Goal: Task Accomplishment & Management: Manage account settings

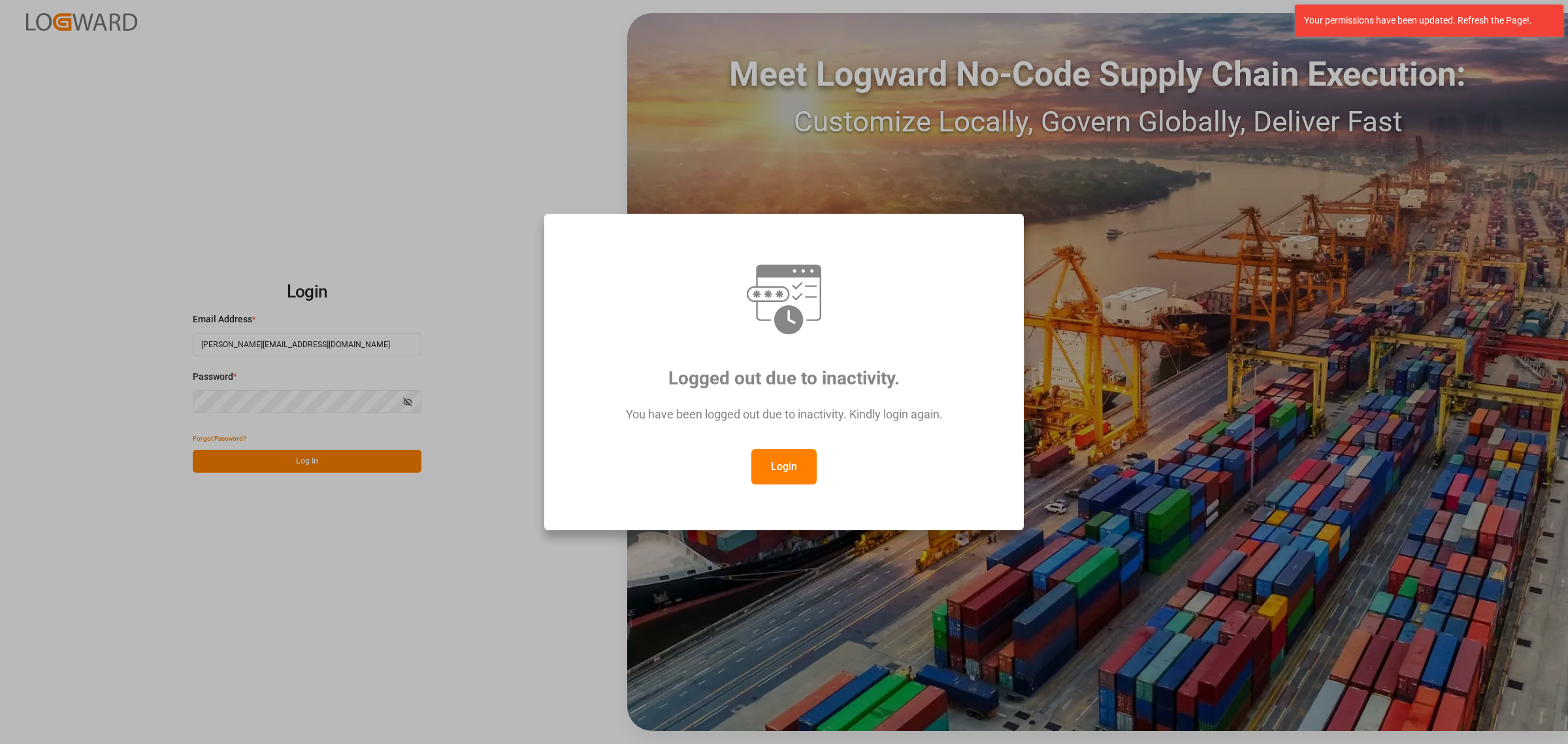
click at [792, 455] on button "Login" at bounding box center [784, 467] width 66 height 35
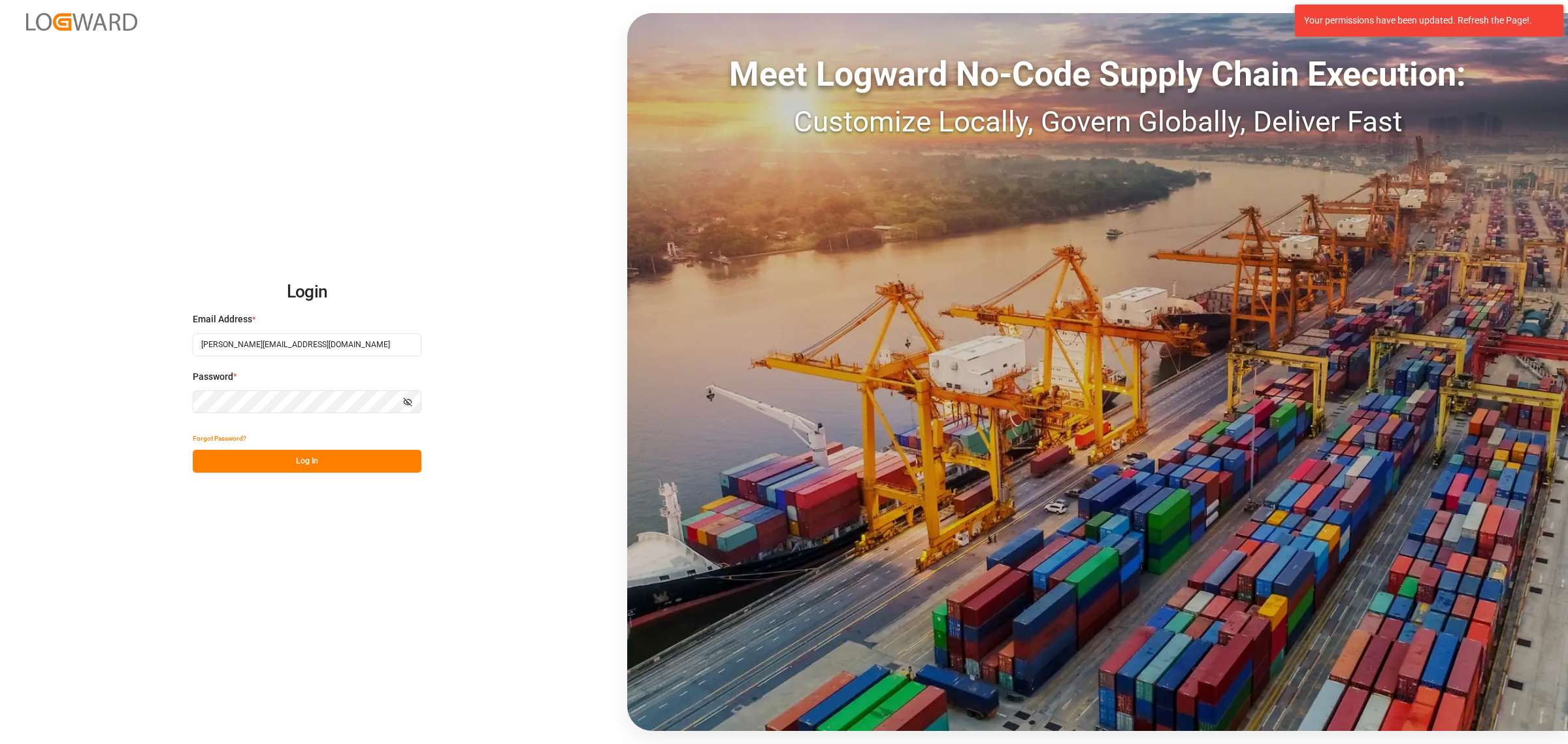
click at [338, 453] on button "Log In" at bounding box center [307, 461] width 228 height 23
click at [318, 461] on div "Forgot Password? Please wait" at bounding box center [307, 450] width 228 height 46
click at [318, 456] on div "Forgot Password? Please wait" at bounding box center [307, 450] width 228 height 46
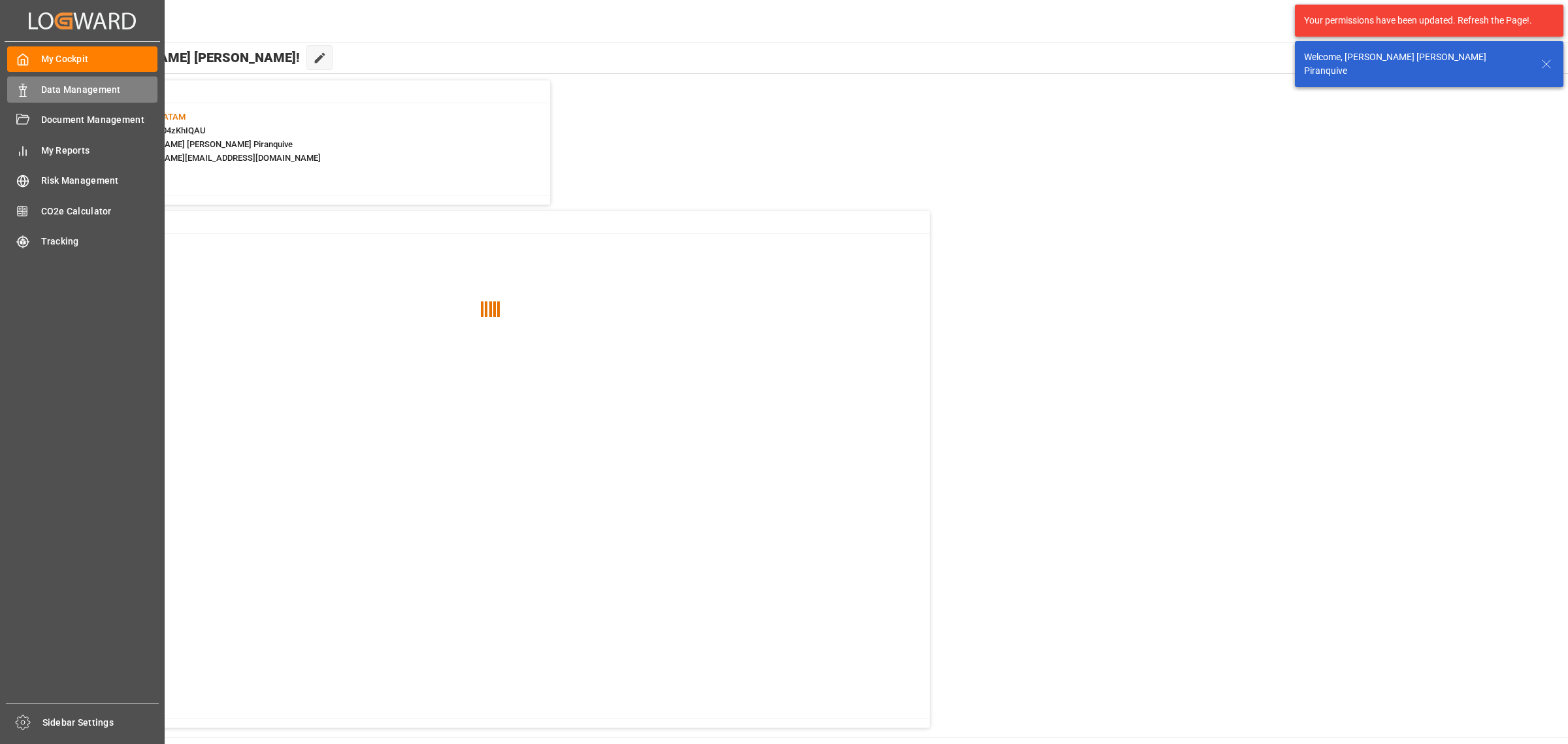
click at [23, 89] on polygon at bounding box center [25, 88] width 4 height 3
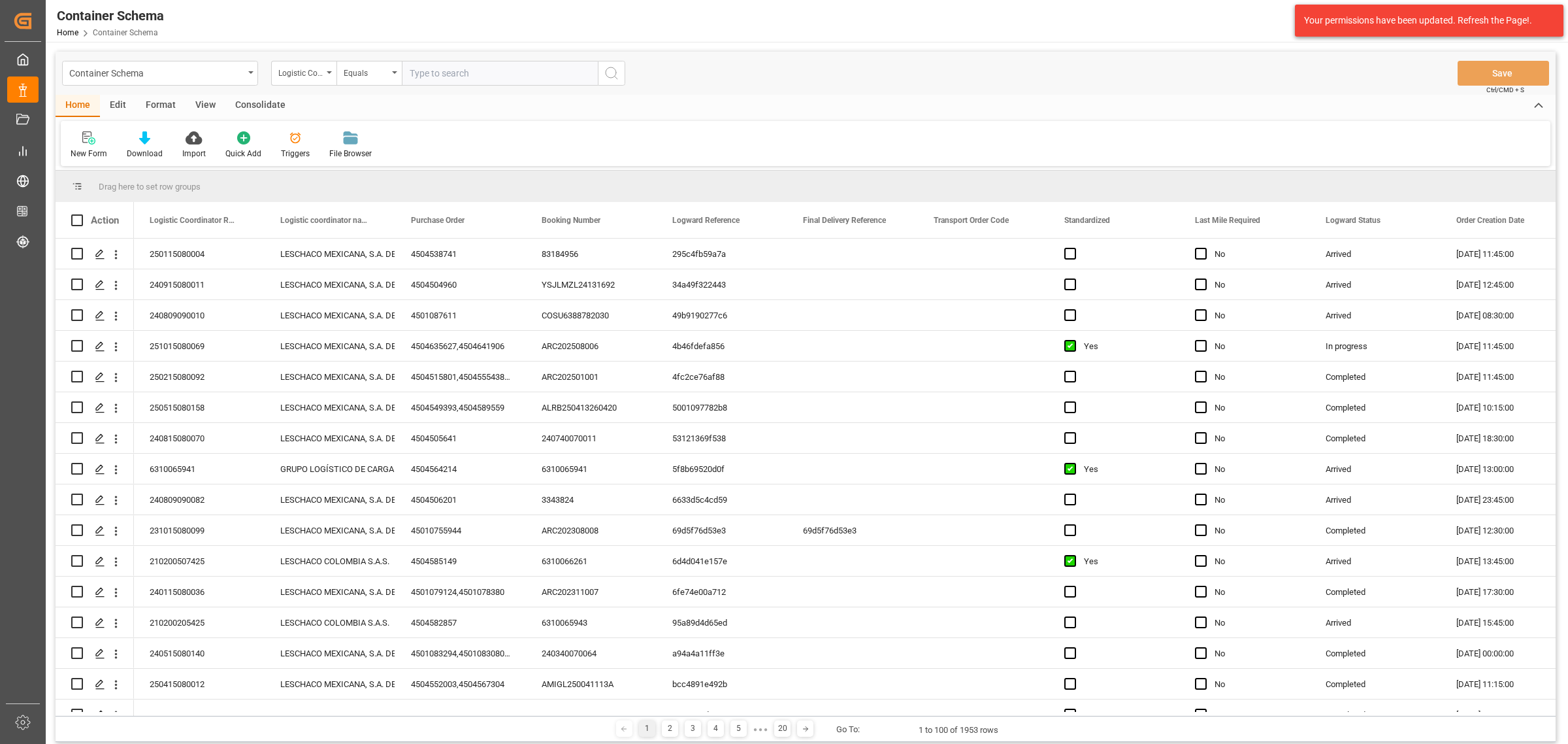
click at [304, 76] on div "Logistic Coordinator Reference Number" at bounding box center [300, 71] width 44 height 15
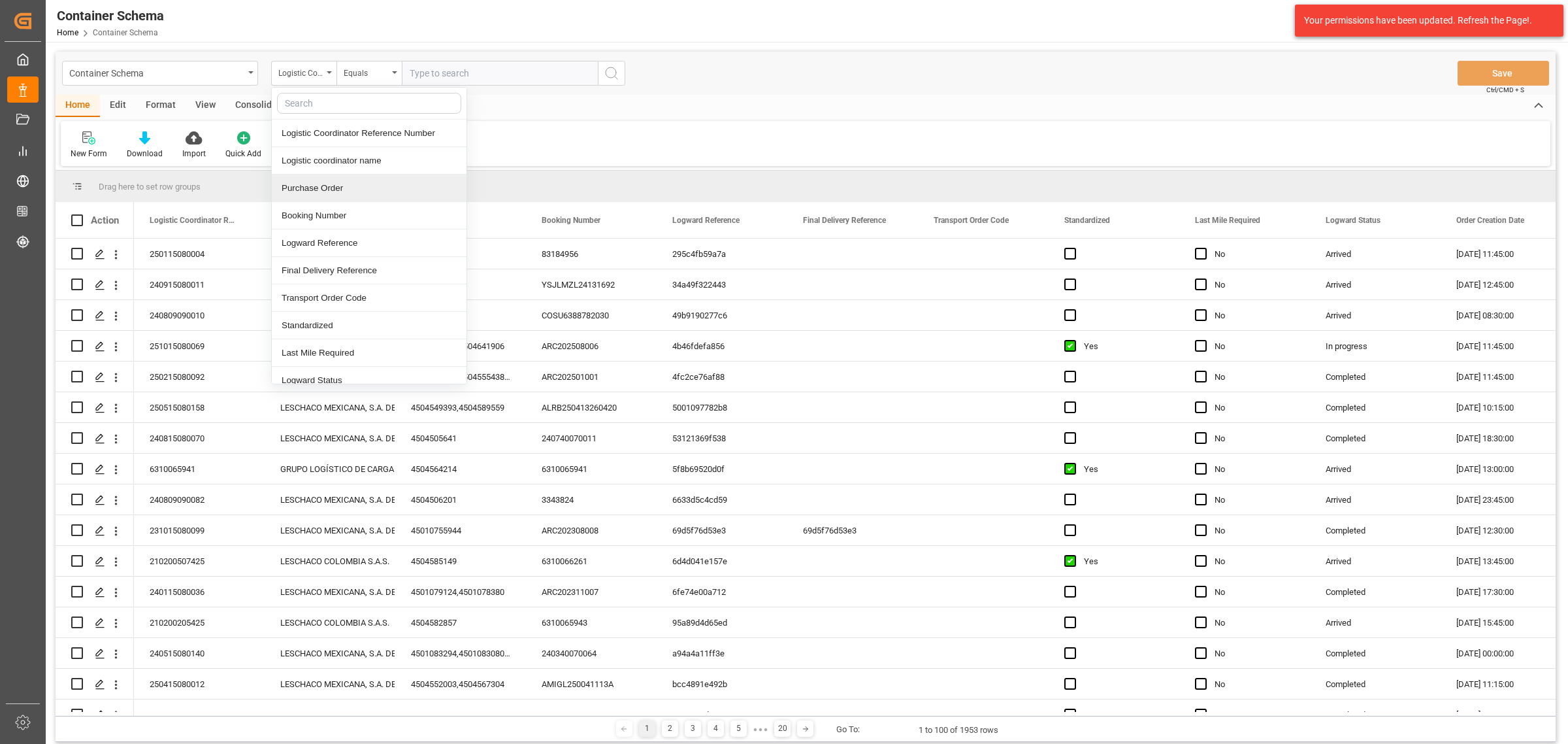
click at [344, 190] on div "Purchase Order" at bounding box center [369, 188] width 195 height 27
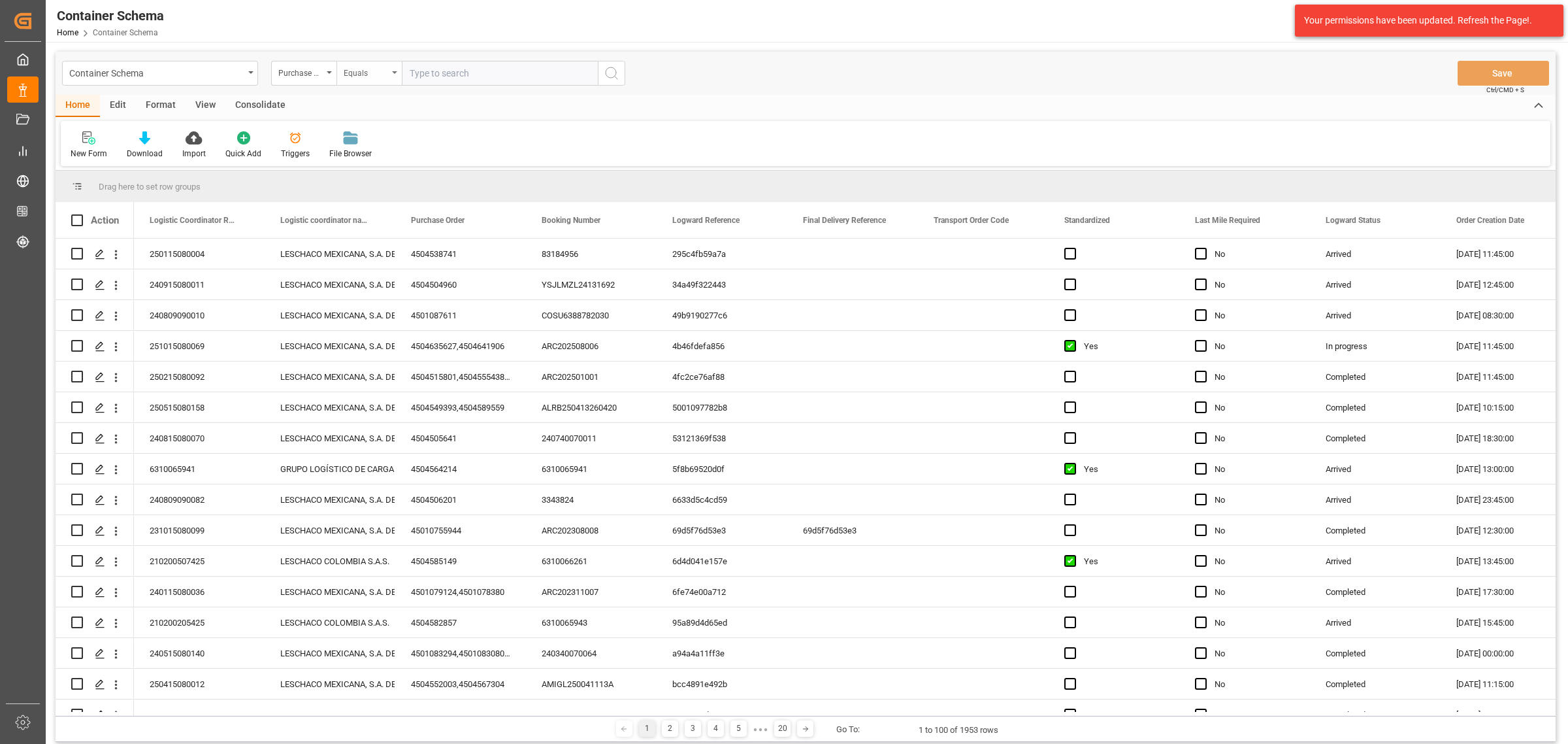
click at [379, 63] on div "Equals" at bounding box center [369, 74] width 66 height 25
click at [448, 164] on div "Fuzzy search" at bounding box center [435, 160] width 195 height 27
click at [478, 66] on input "text" at bounding box center [499, 74] width 196 height 25
paste input "MF025/461"
type input "MF025/461"
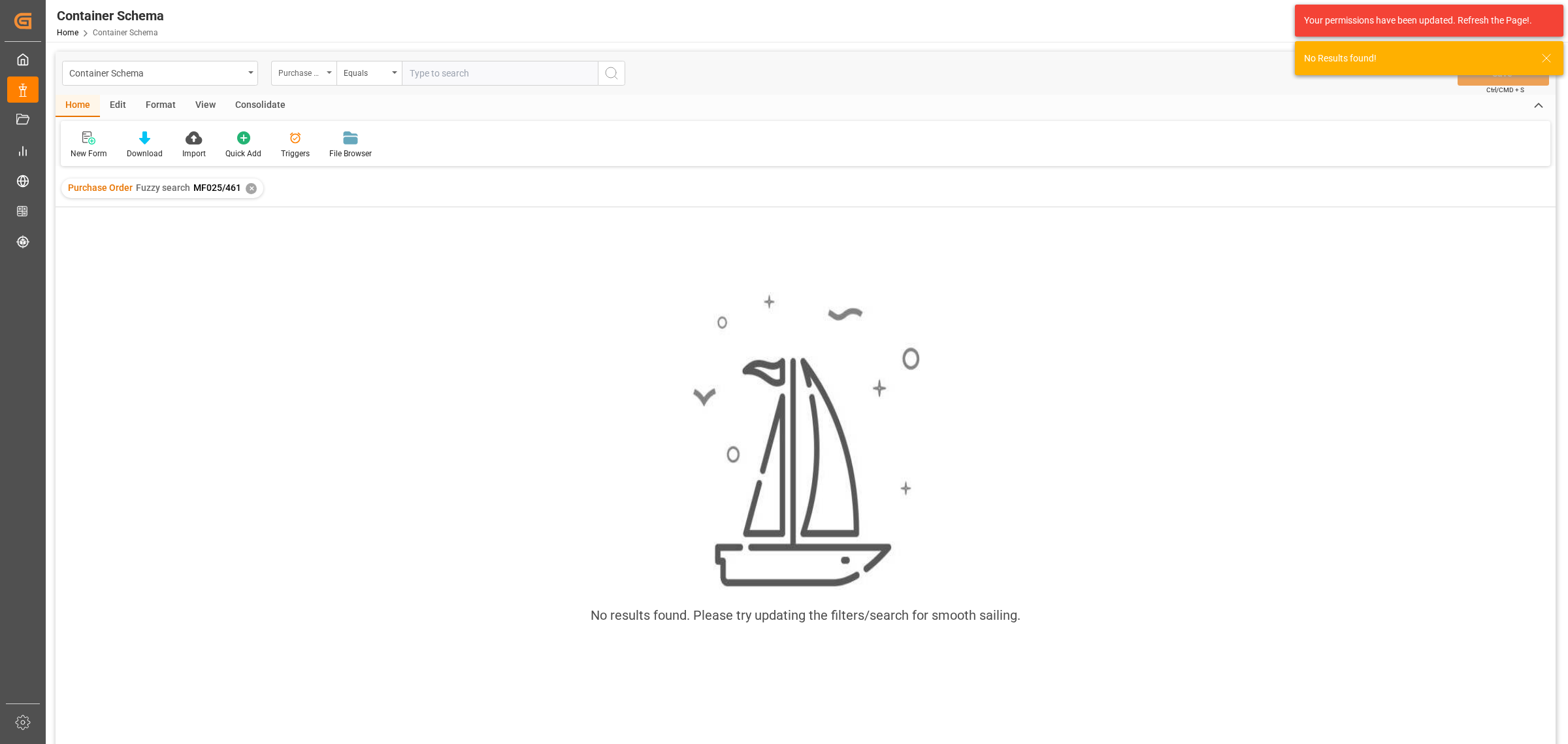
click at [318, 69] on div "Purchase Order" at bounding box center [300, 71] width 44 height 15
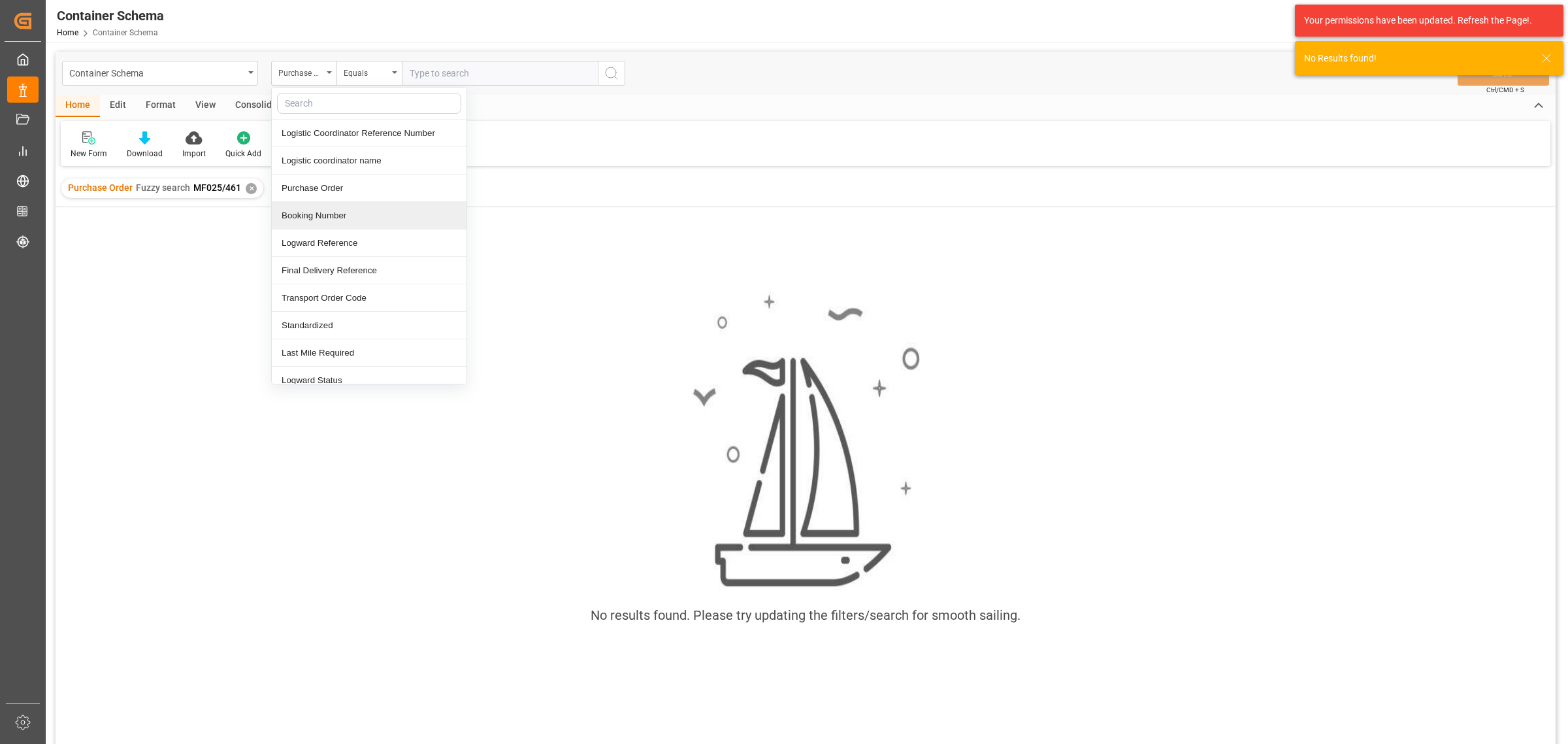
click at [369, 217] on div "Booking Number" at bounding box center [369, 215] width 195 height 27
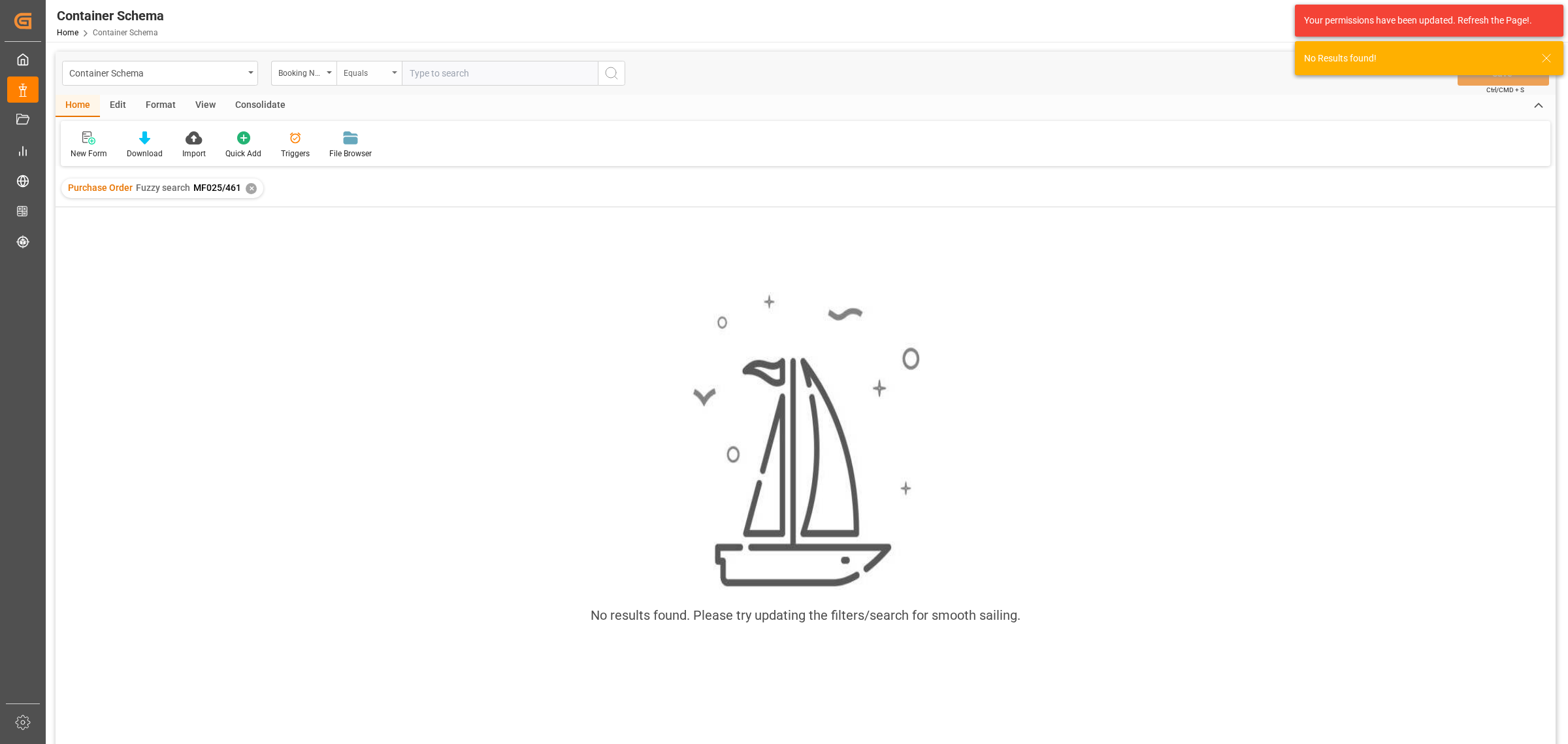
click at [376, 77] on div "Equals" at bounding box center [366, 71] width 44 height 15
click at [418, 161] on div "Fuzzy search" at bounding box center [435, 160] width 195 height 27
click at [466, 75] on input "text" at bounding box center [499, 74] width 196 height 25
paste input "MF025/461"
type input "MF025/461"
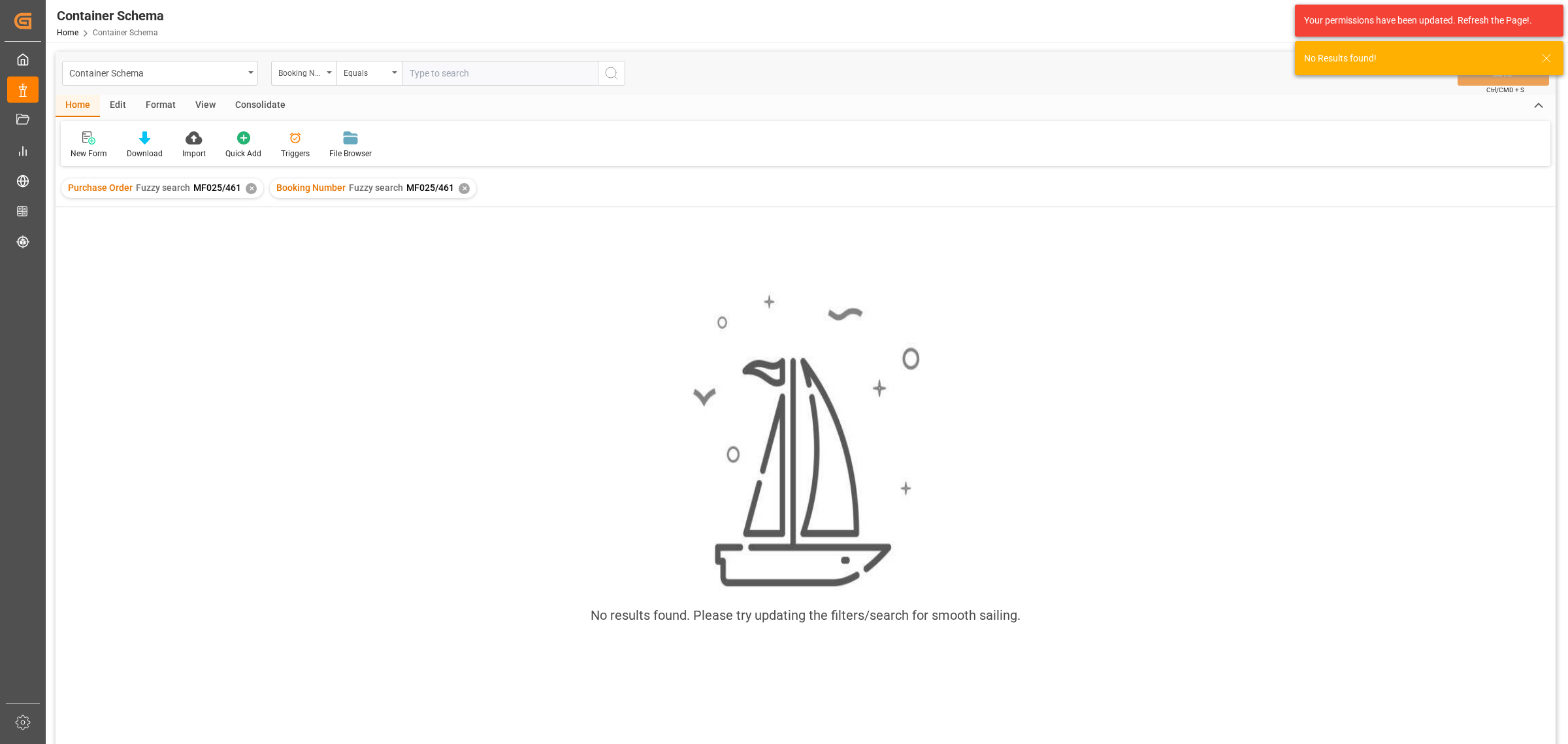
click at [251, 190] on div "✕" at bounding box center [251, 189] width 12 height 12
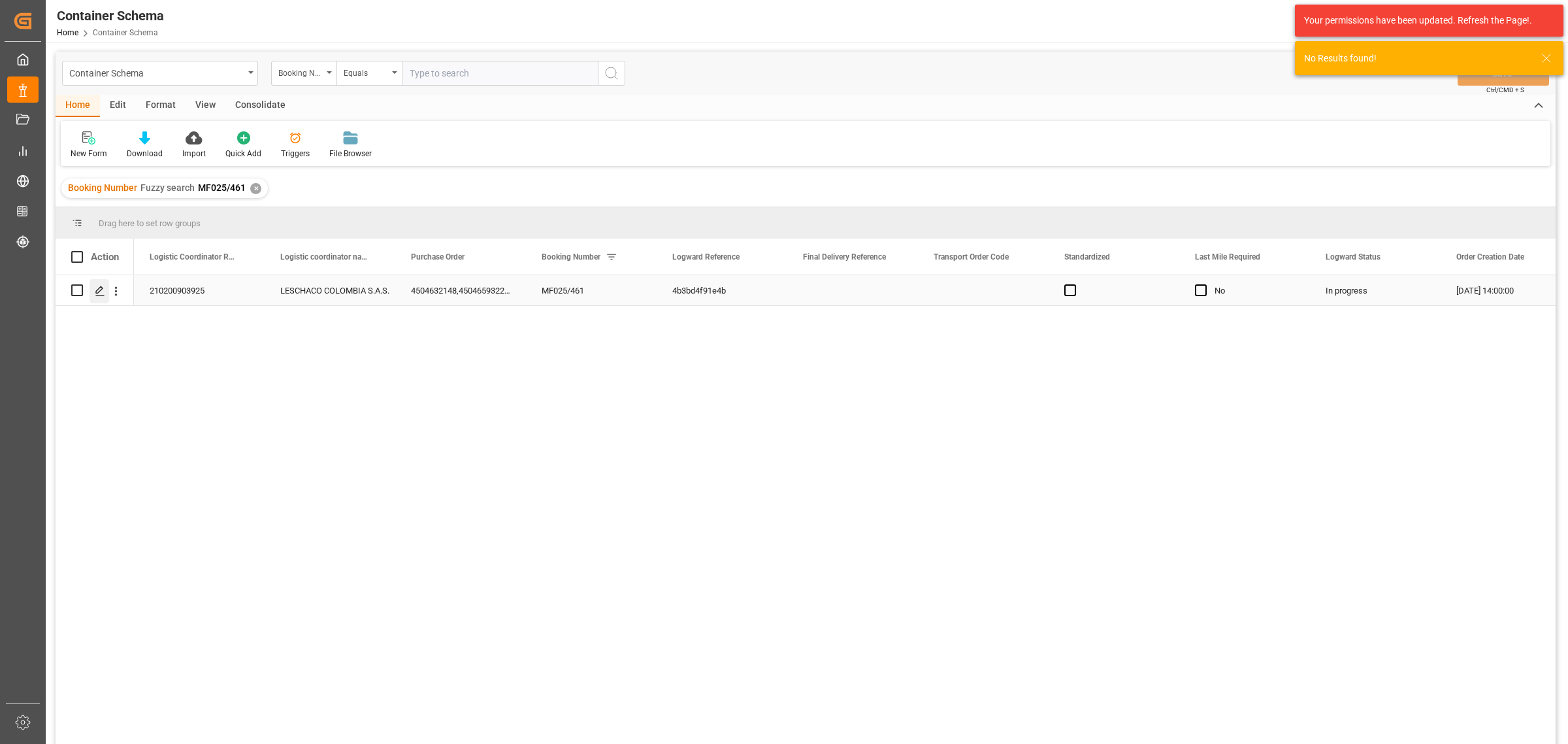
click at [98, 291] on polygon "Press SPACE to select this row." at bounding box center [99, 289] width 6 height 6
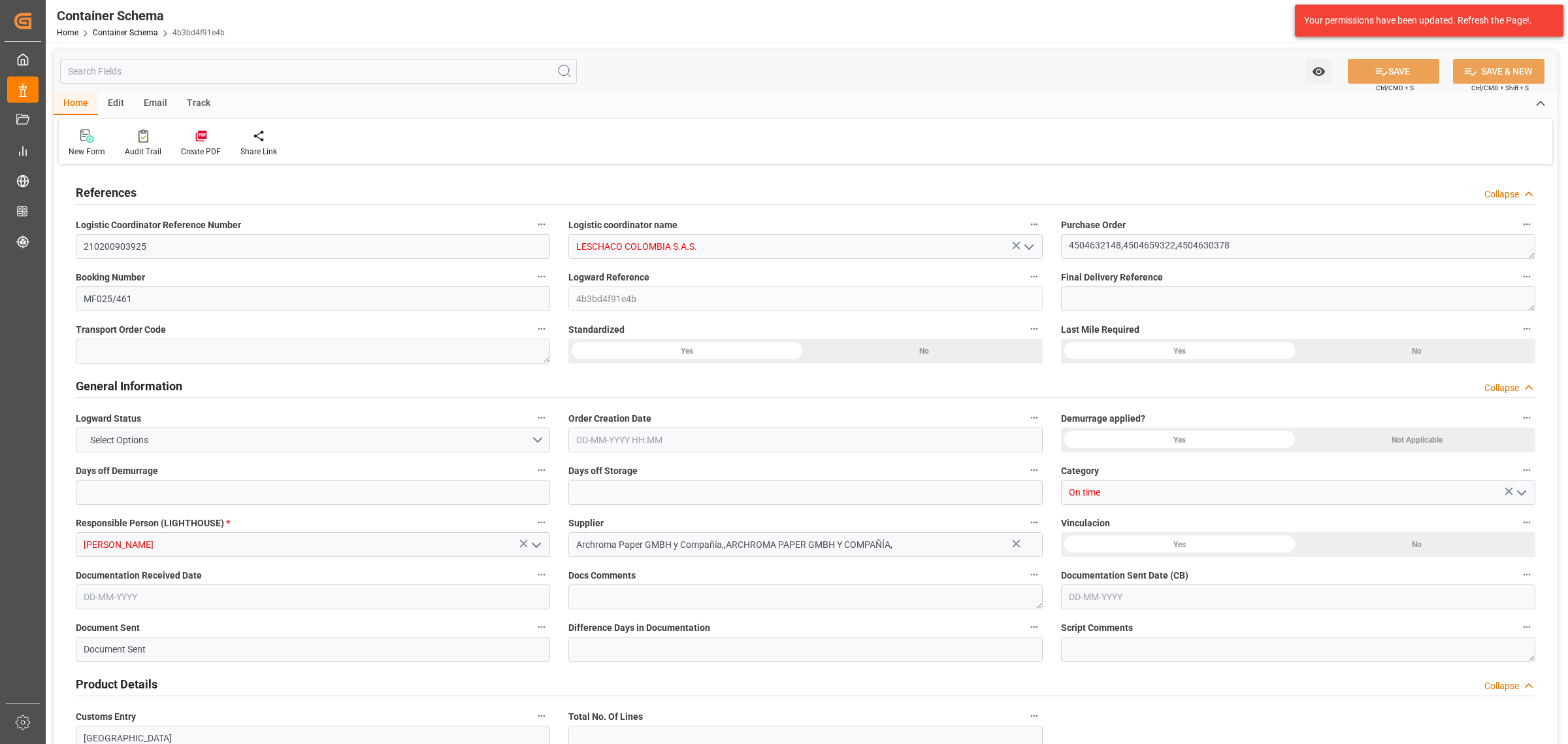
type input "0"
type input "3"
type input "9"
type input "15700"
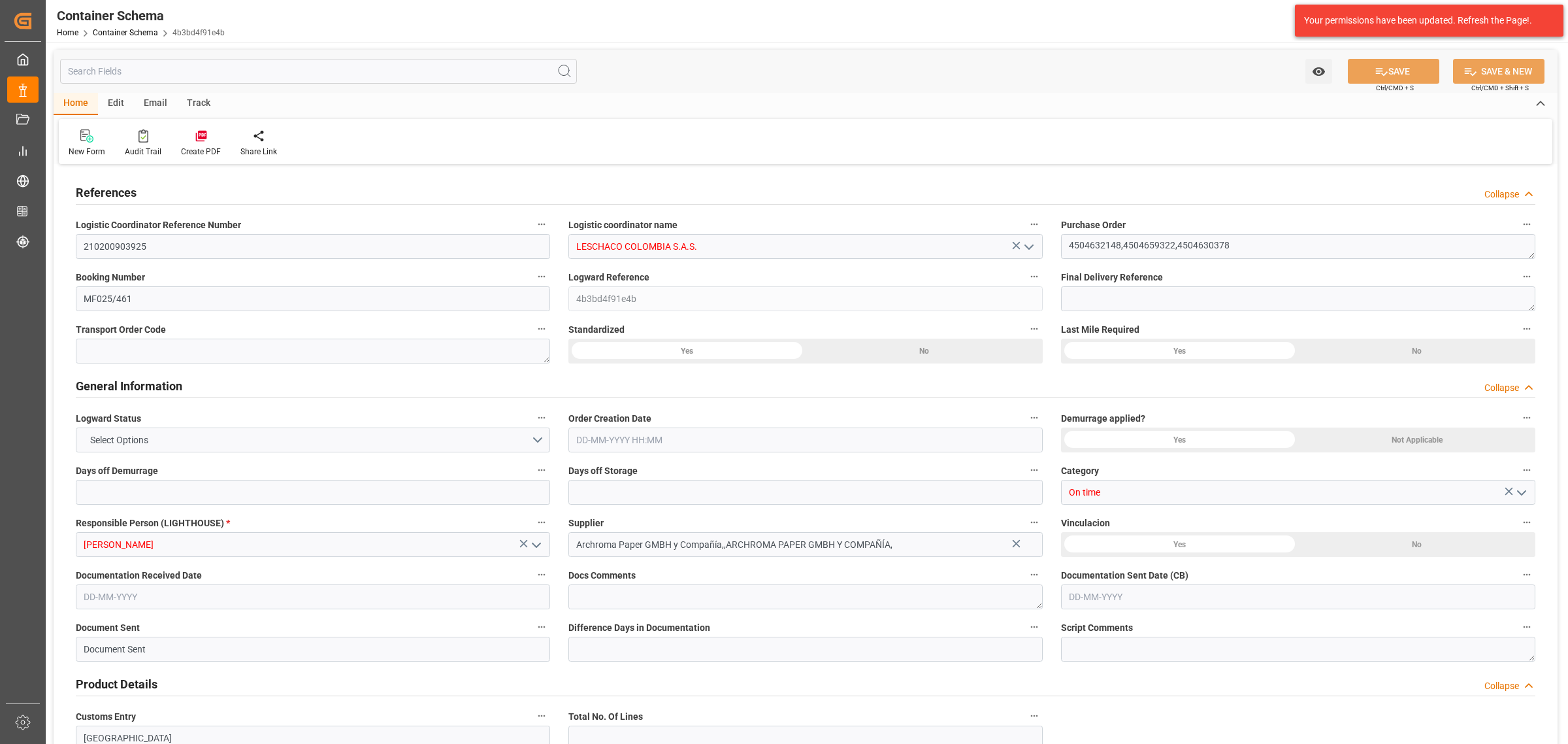
type input "9700"
type input "Seaboard"
type input "Seaboard Marine Ltd"
type input "GTGUA"
type input "COCTG"
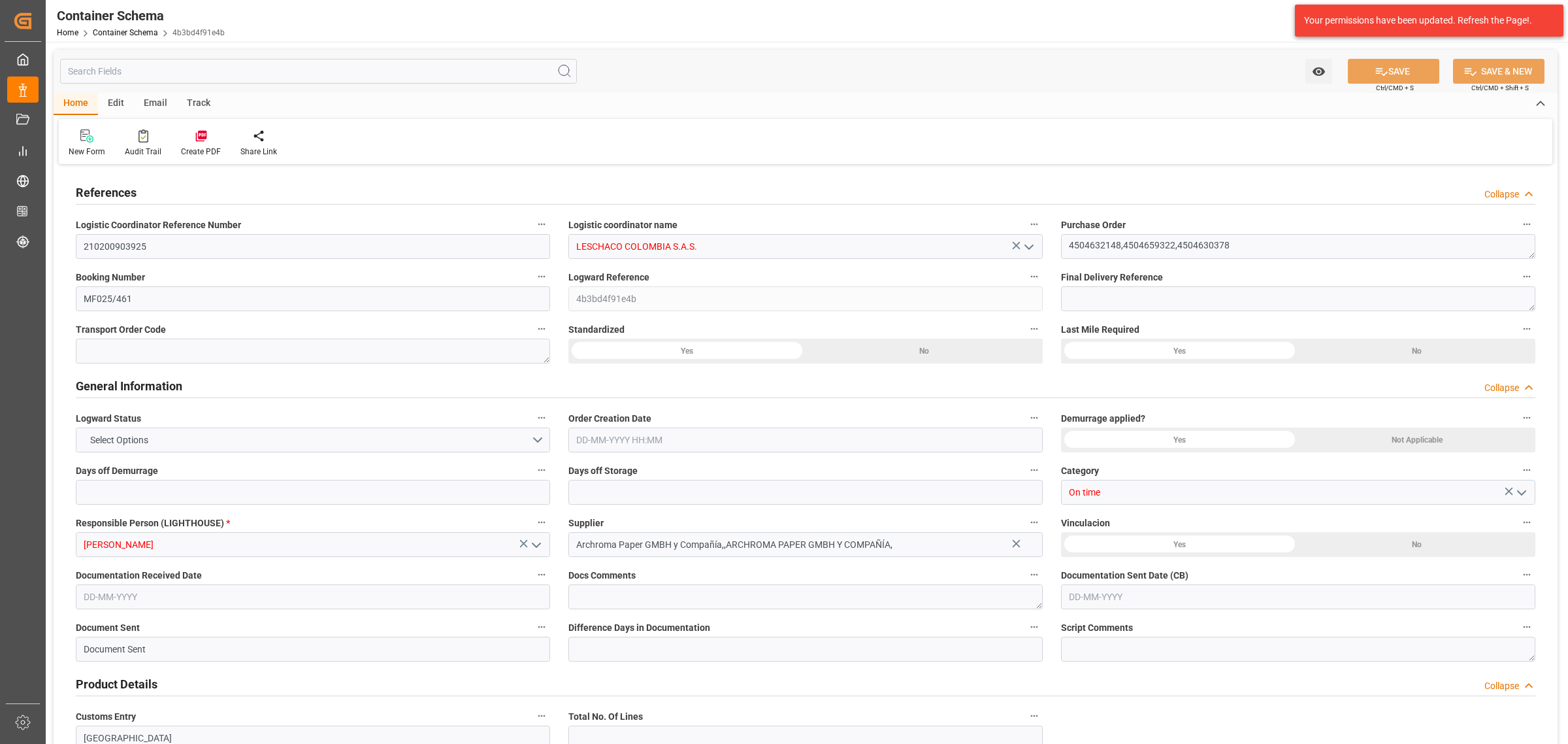
type input "COCTG"
type input "9437115"
type input "0"
type input "[DATE] 14:00"
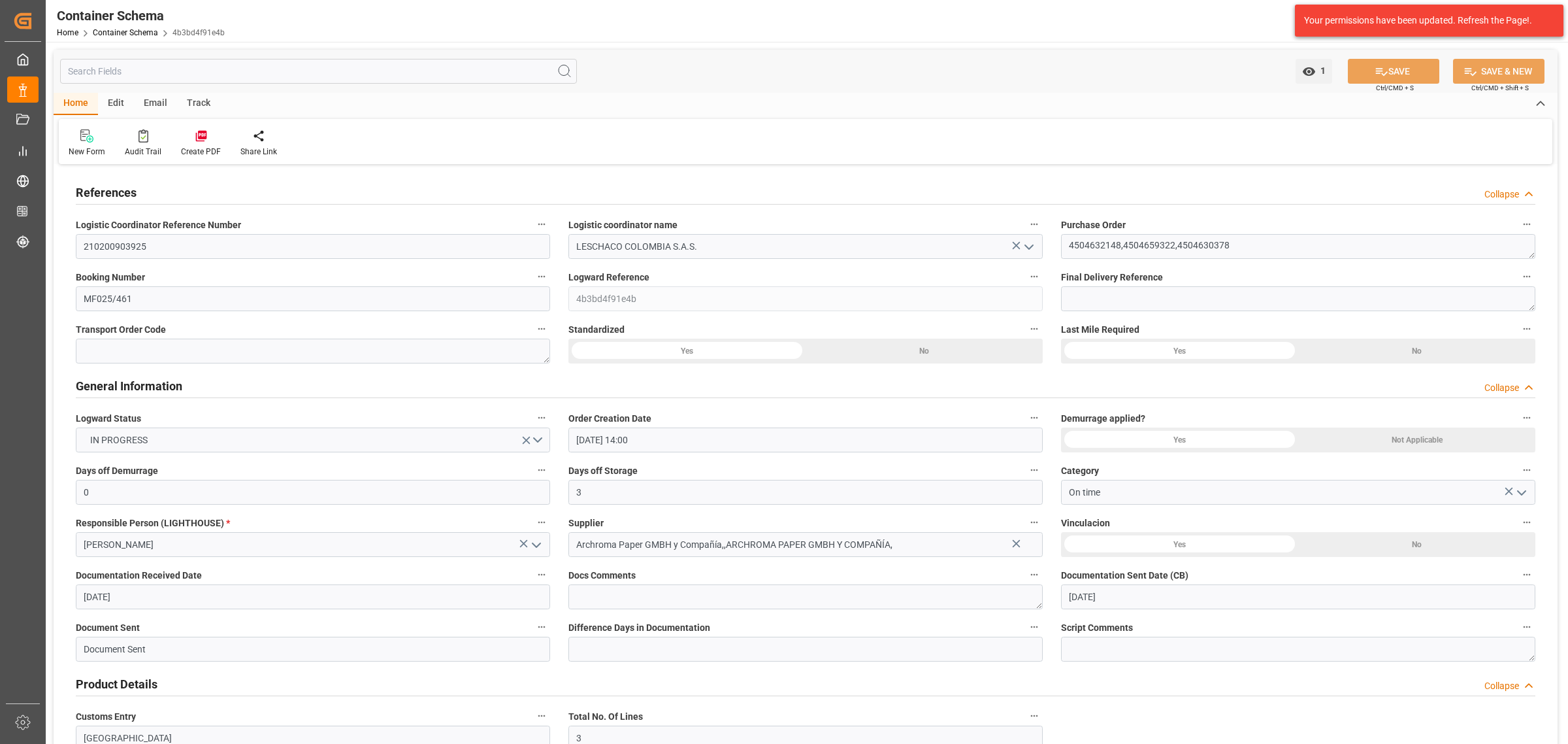
type input "[DATE]"
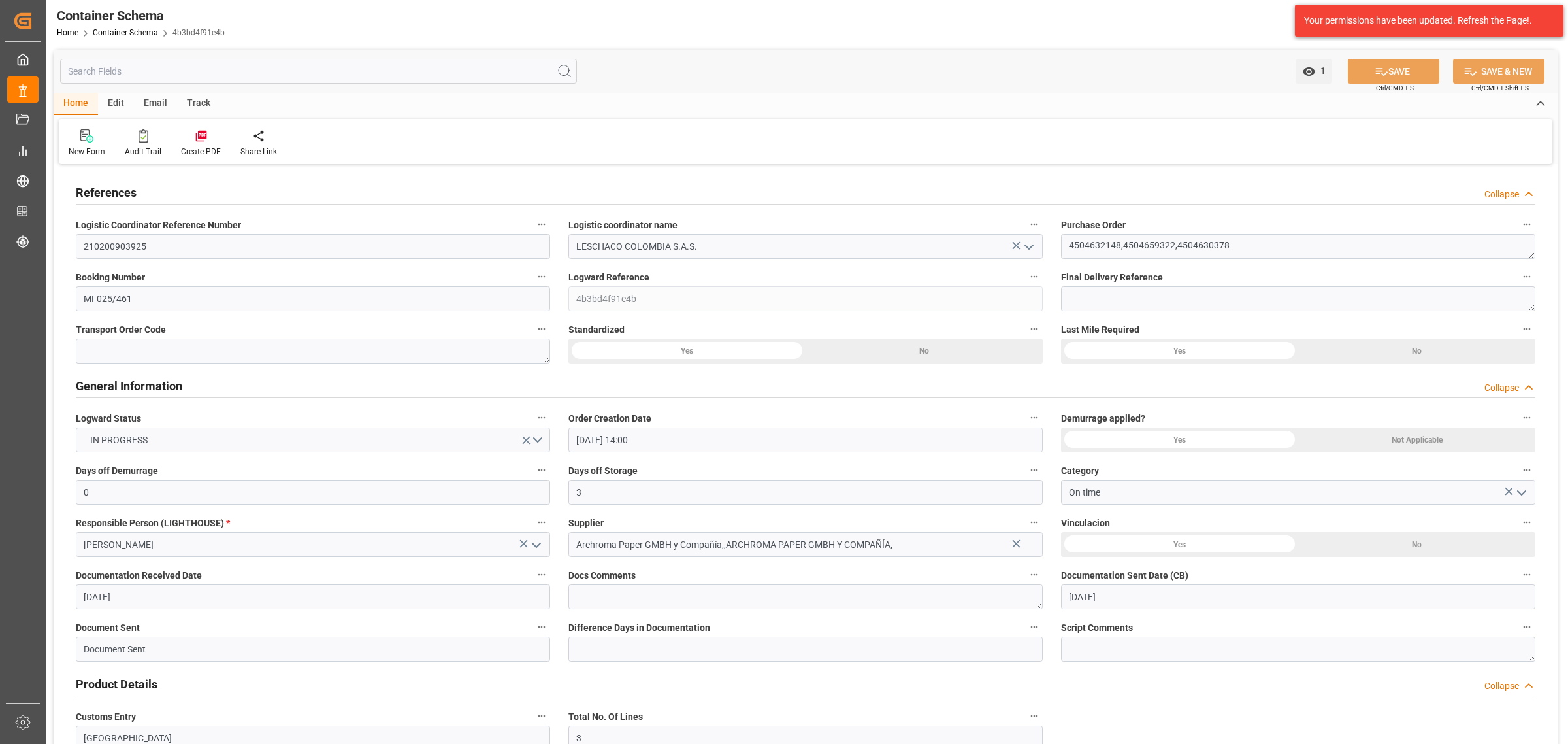
type input "[DATE] 14:57"
type input "[DATE] 19:15"
type input "[DATE]"
click at [161, 100] on div "Email" at bounding box center [155, 104] width 43 height 22
click at [86, 149] on div "Send Email" at bounding box center [89, 151] width 40 height 12
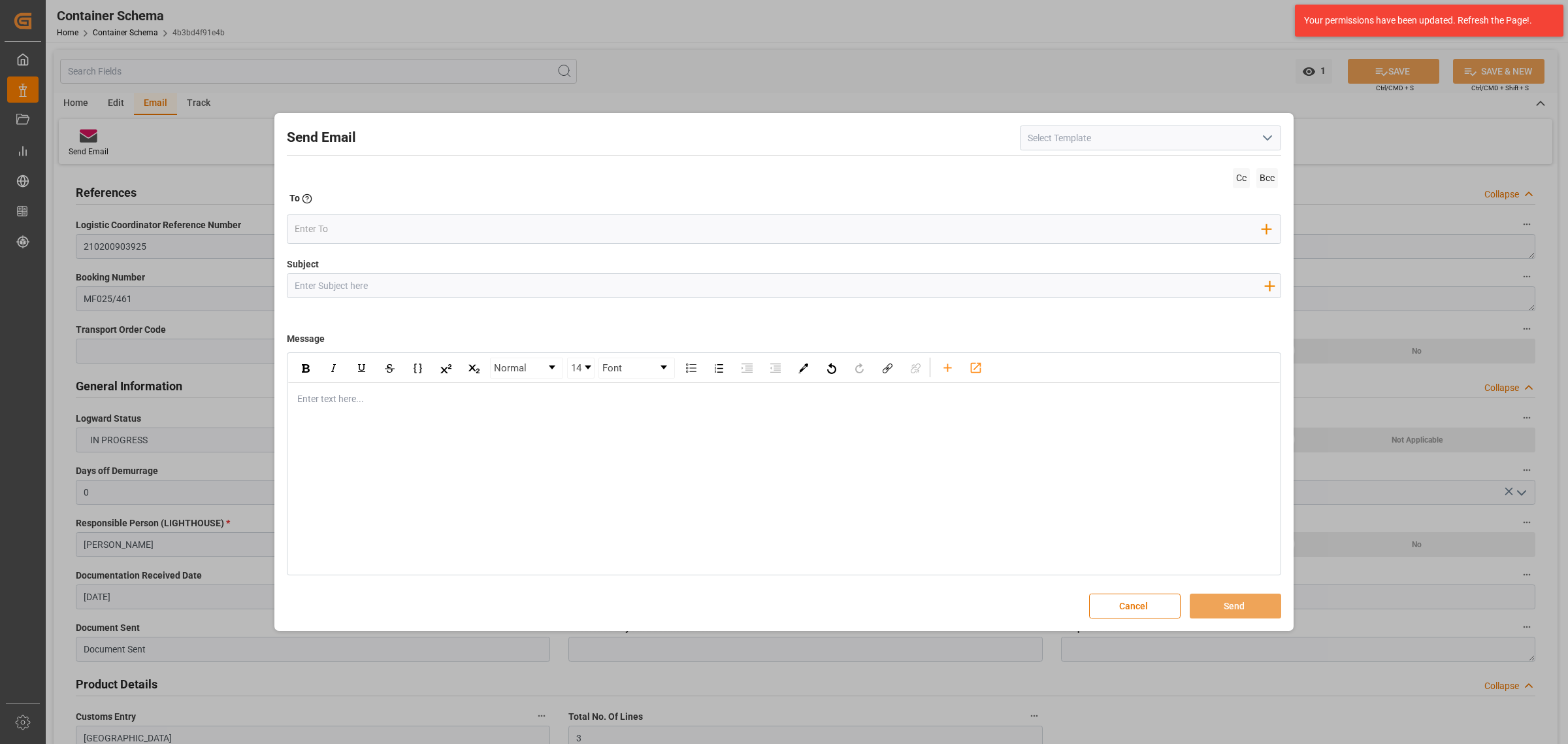
click at [1274, 138] on icon "open menu" at bounding box center [1268, 138] width 16 height 16
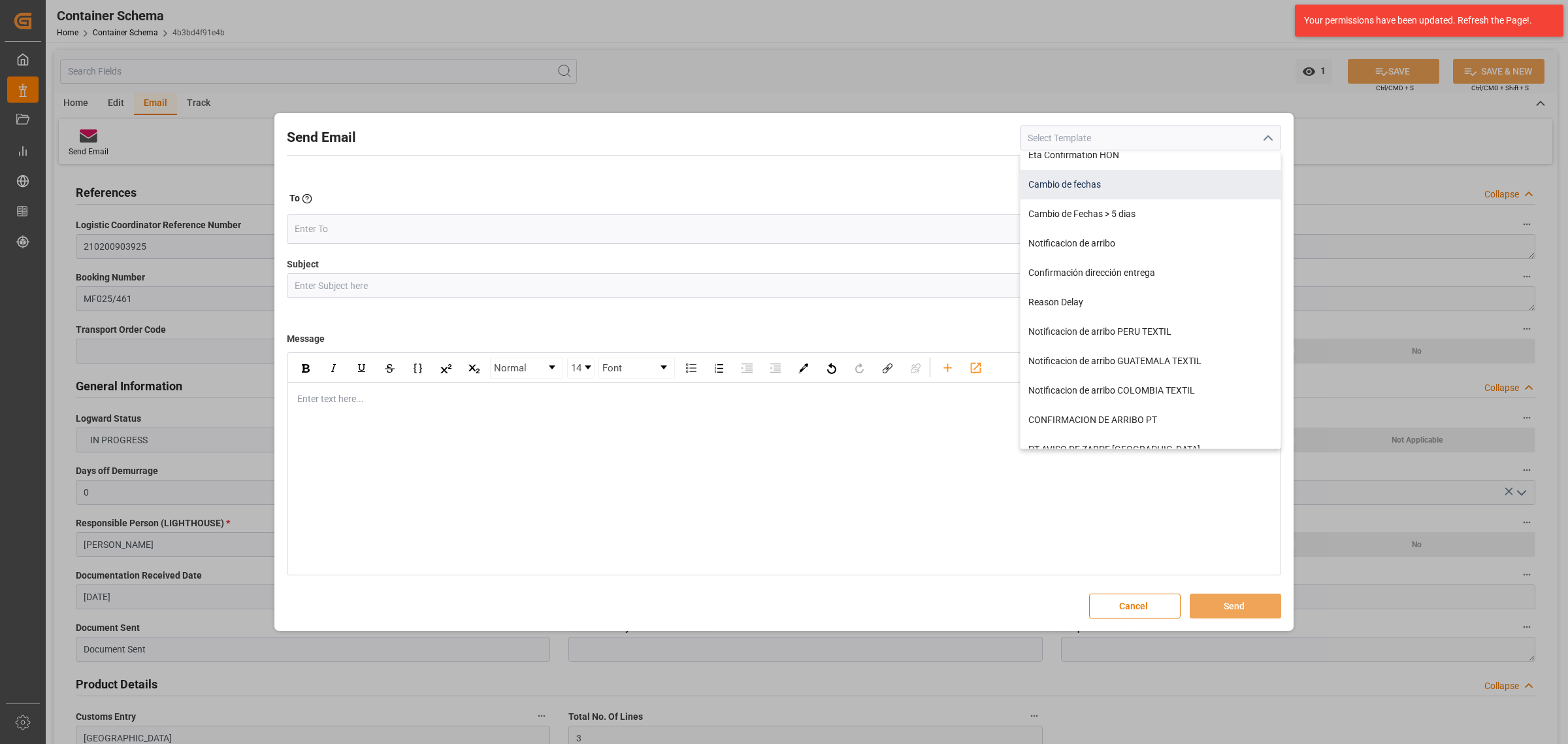
scroll to position [245, 0]
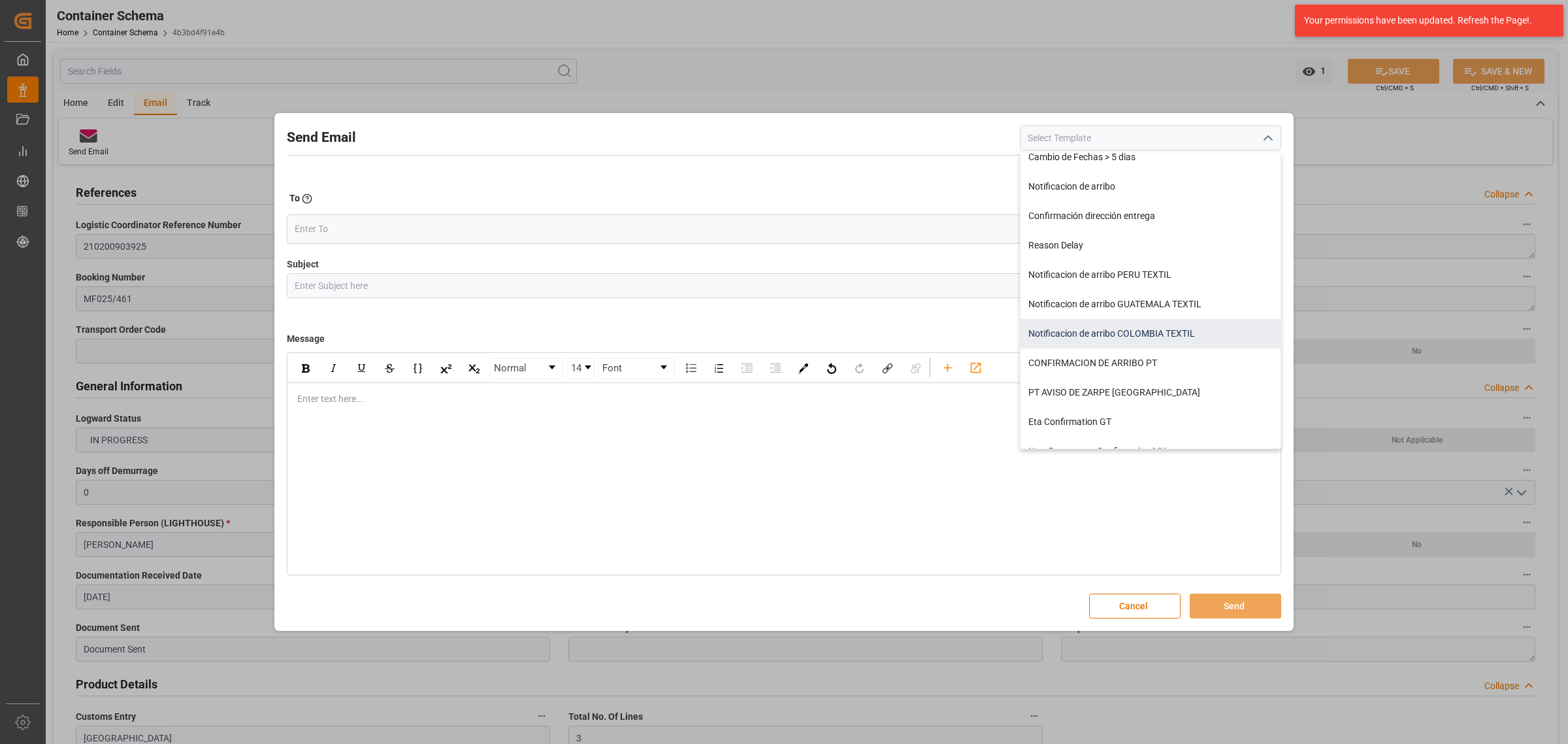
click at [1155, 331] on div "Notificacion de arribo COLOMBIA TEXTIL" at bounding box center [1151, 333] width 260 height 29
type input "Notificacion de arribo COLOMBIA TEXTIL"
type input "Aviso de llegada || PO {{purchaseOrder}} | BL {{bookingNumber}} || CONTENEDOR {…"
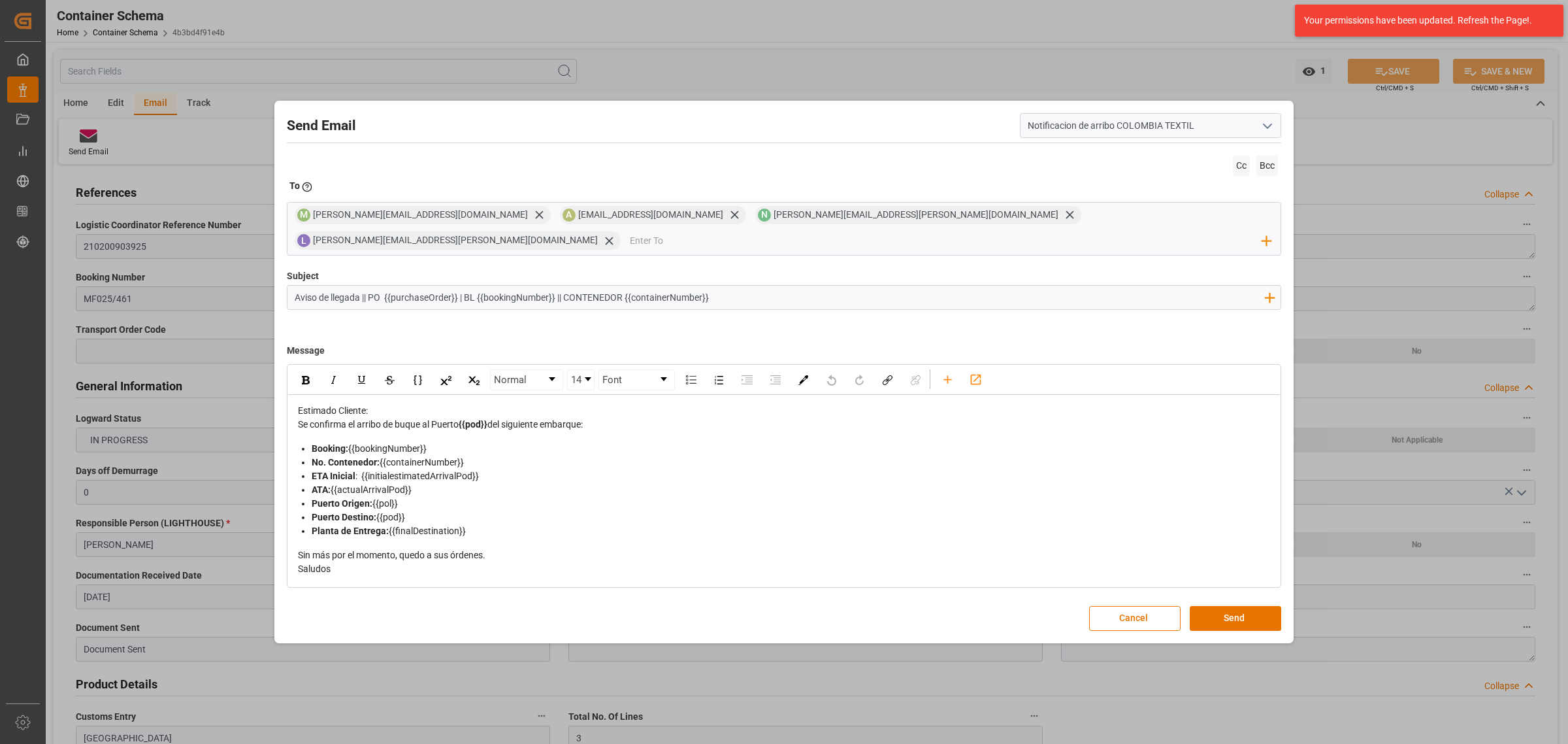
click at [608, 418] on div "Se confirma el arribo de buque al Puerto {{pod}} del siguiente embarque:" at bounding box center [784, 425] width 973 height 14
click at [458, 404] on div "Estimado Cliente:" at bounding box center [784, 411] width 973 height 14
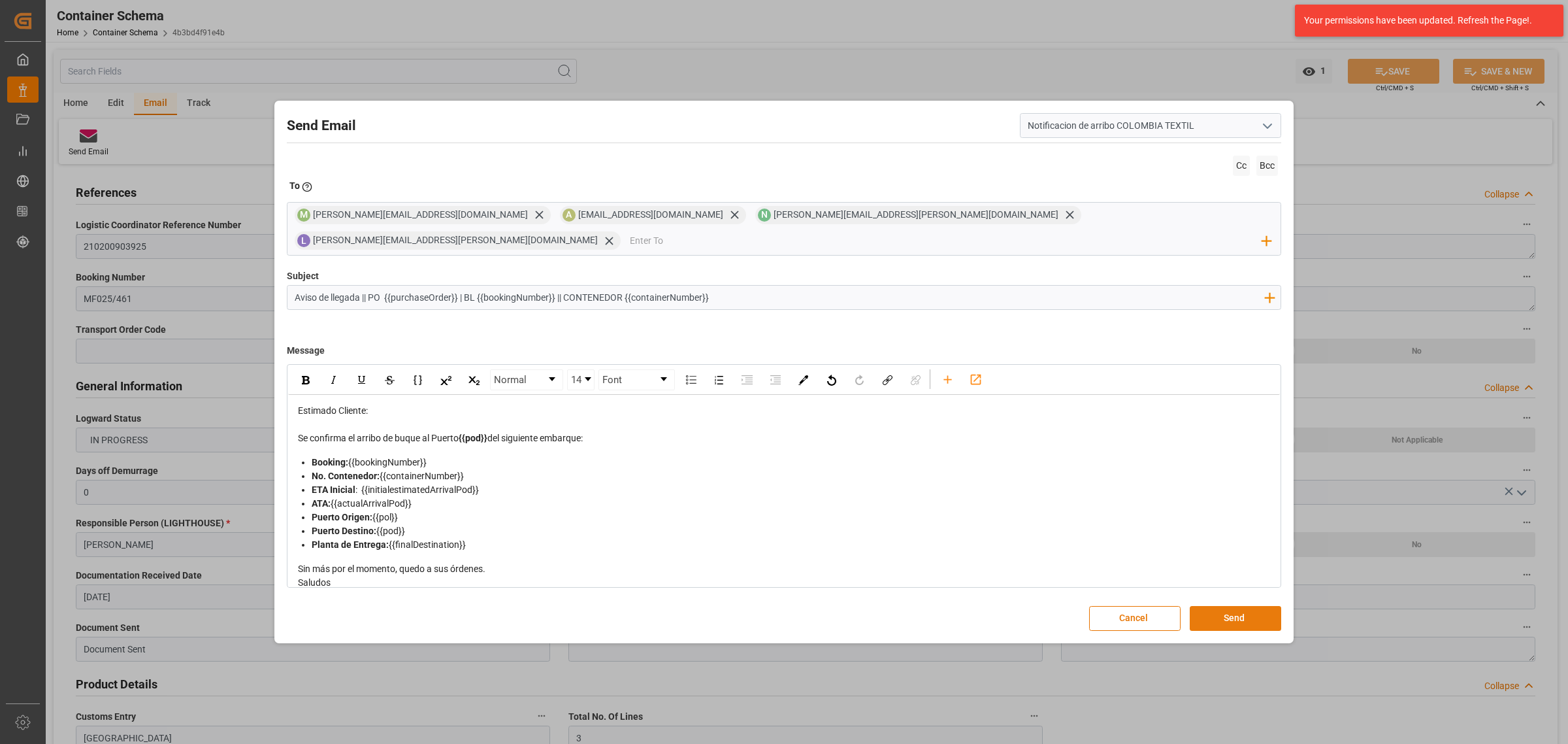
click at [1232, 608] on button "Send" at bounding box center [1235, 618] width 91 height 25
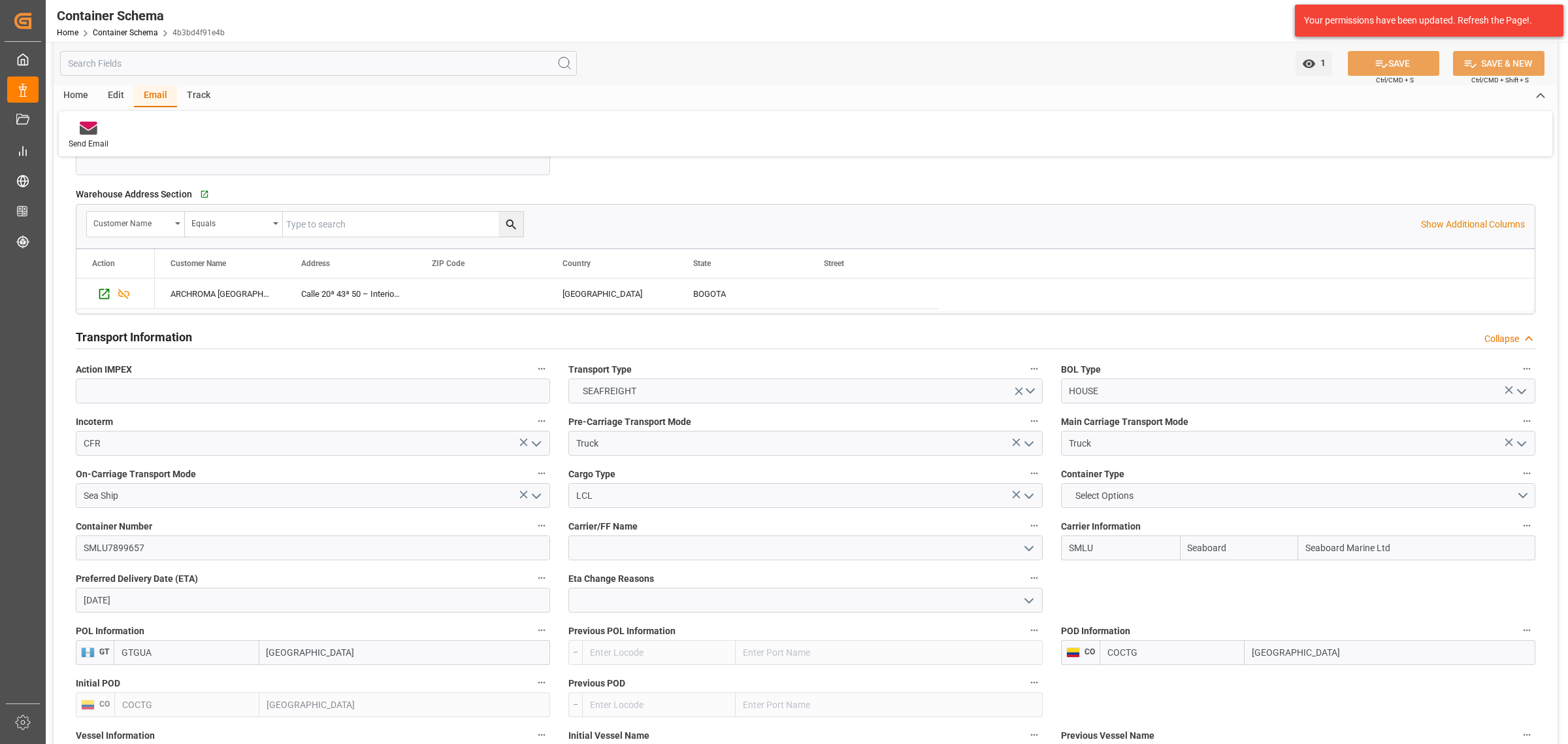
scroll to position [1226, 0]
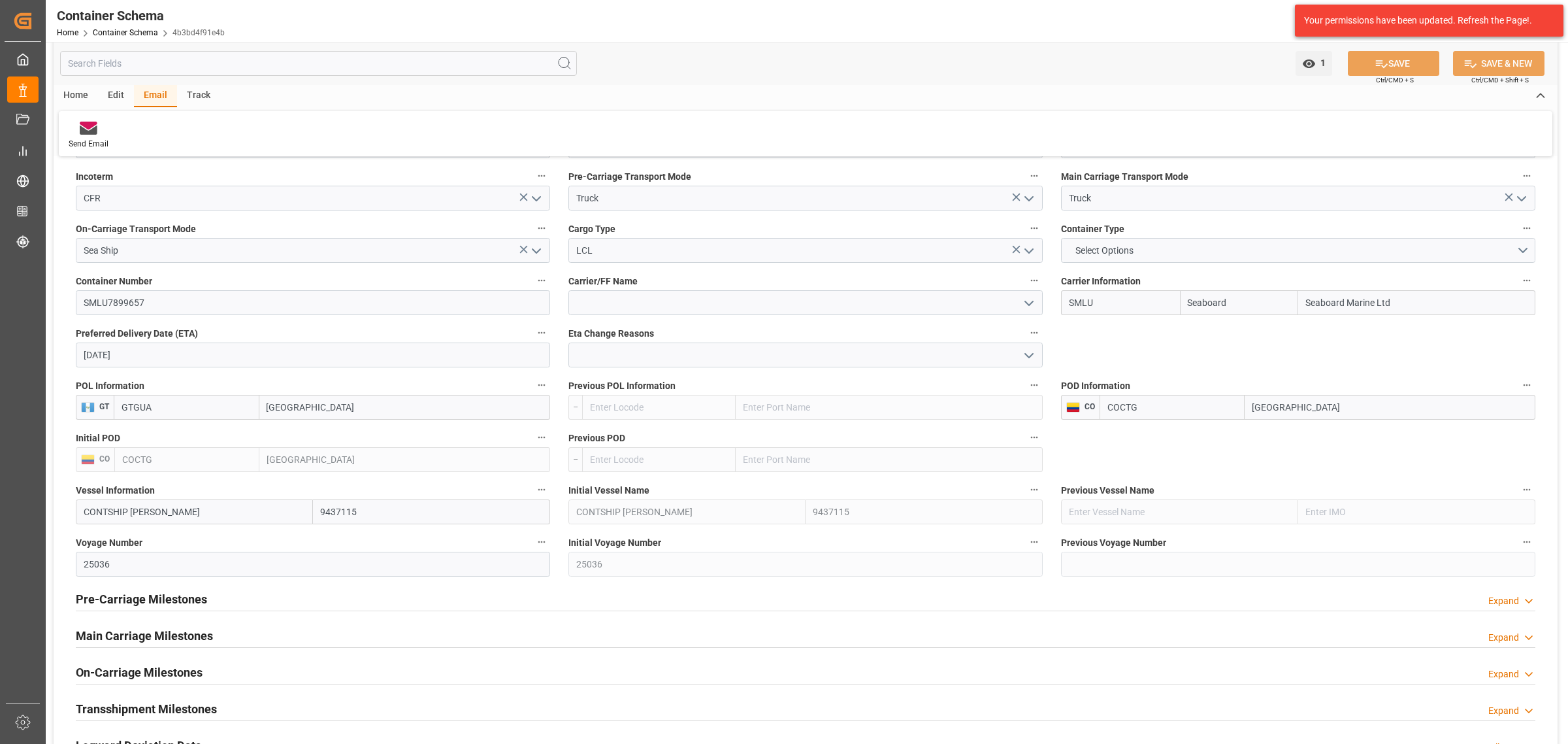
click at [216, 360] on input "[DATE]" at bounding box center [313, 355] width 475 height 25
click at [141, 515] on span "24" at bounding box center [143, 513] width 9 height 9
type input "[DATE]"
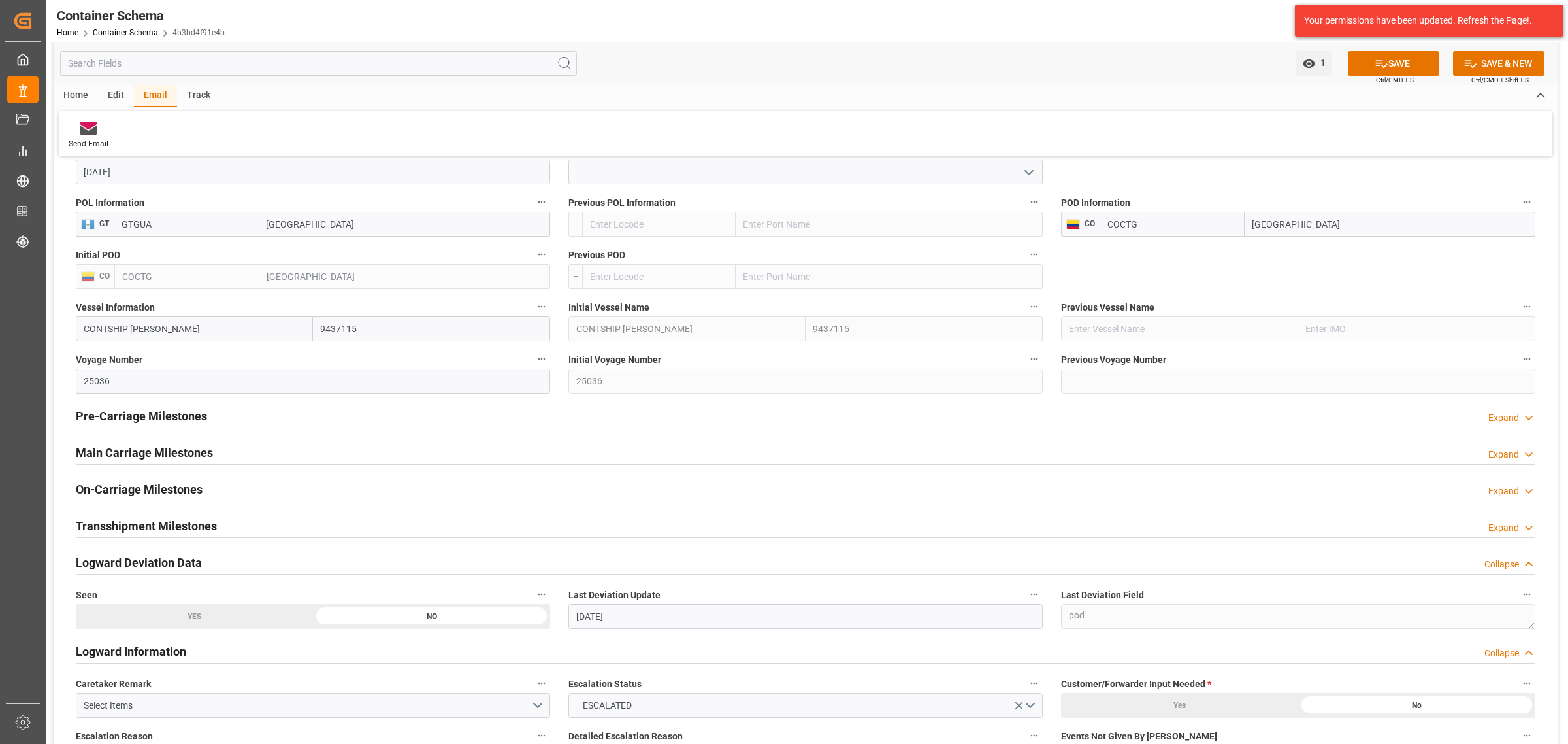
scroll to position [1471, 0]
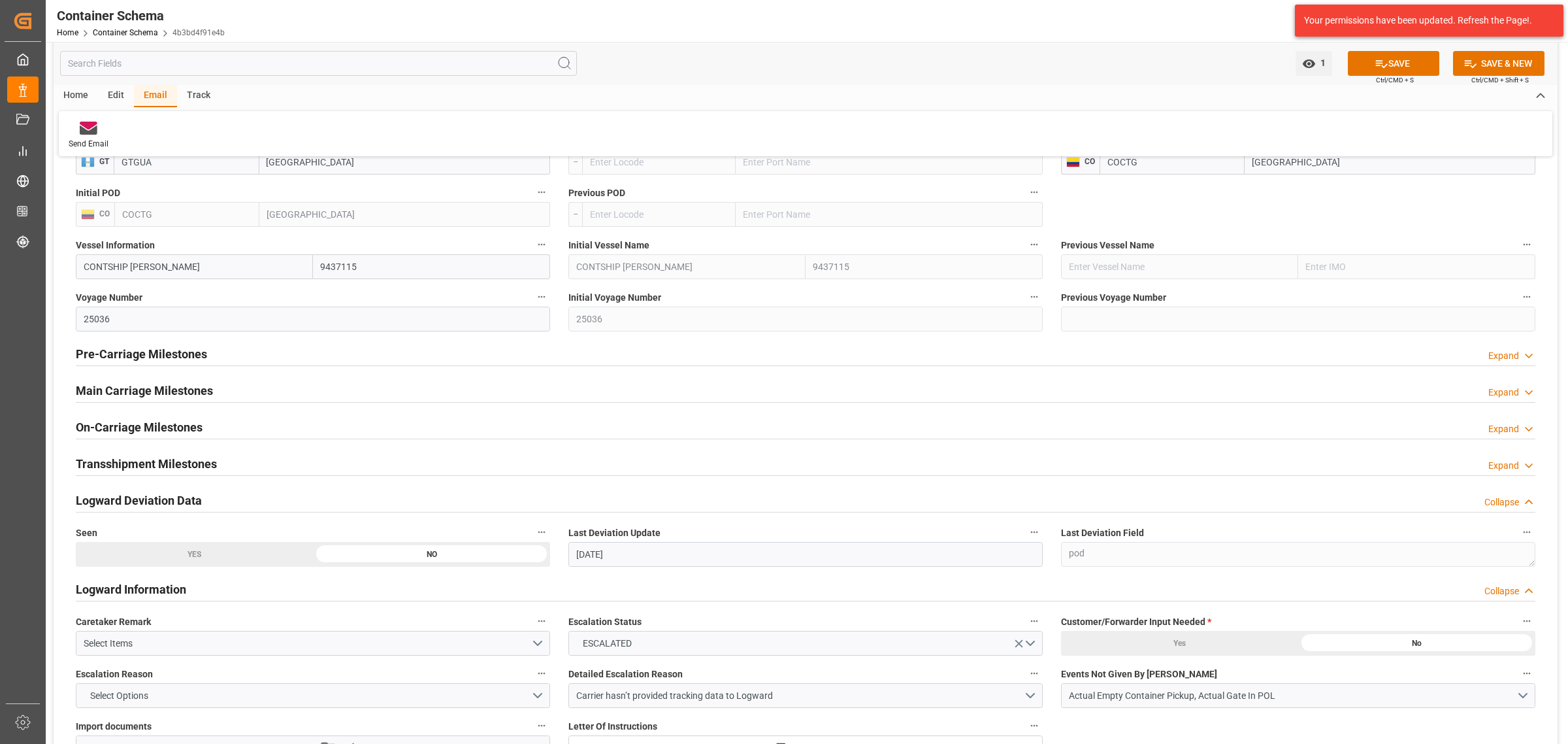
click at [186, 353] on h2 "Pre-Carriage Milestones" at bounding box center [142, 354] width 131 height 18
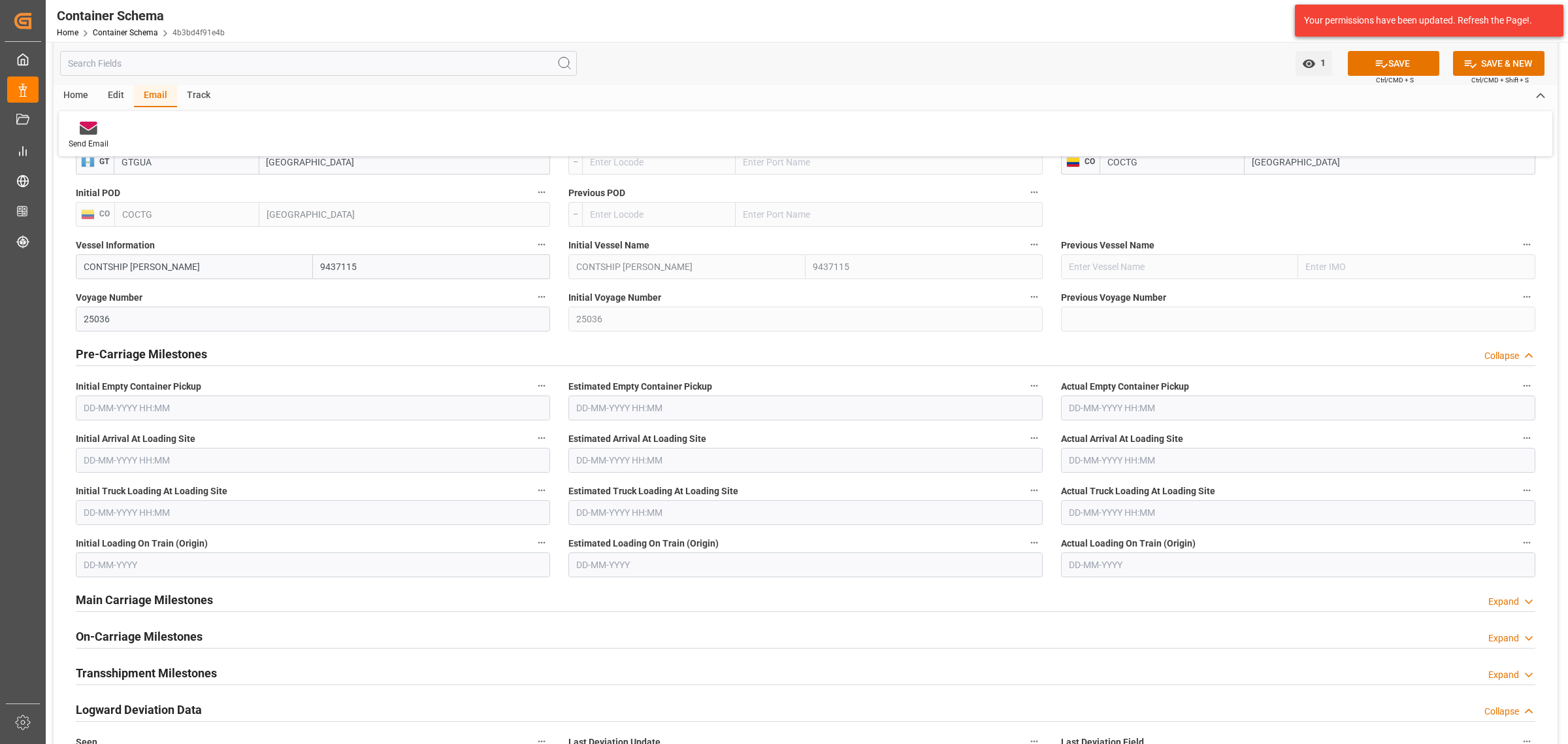
click at [185, 364] on div "Pre-Carriage Milestones" at bounding box center [142, 353] width 131 height 25
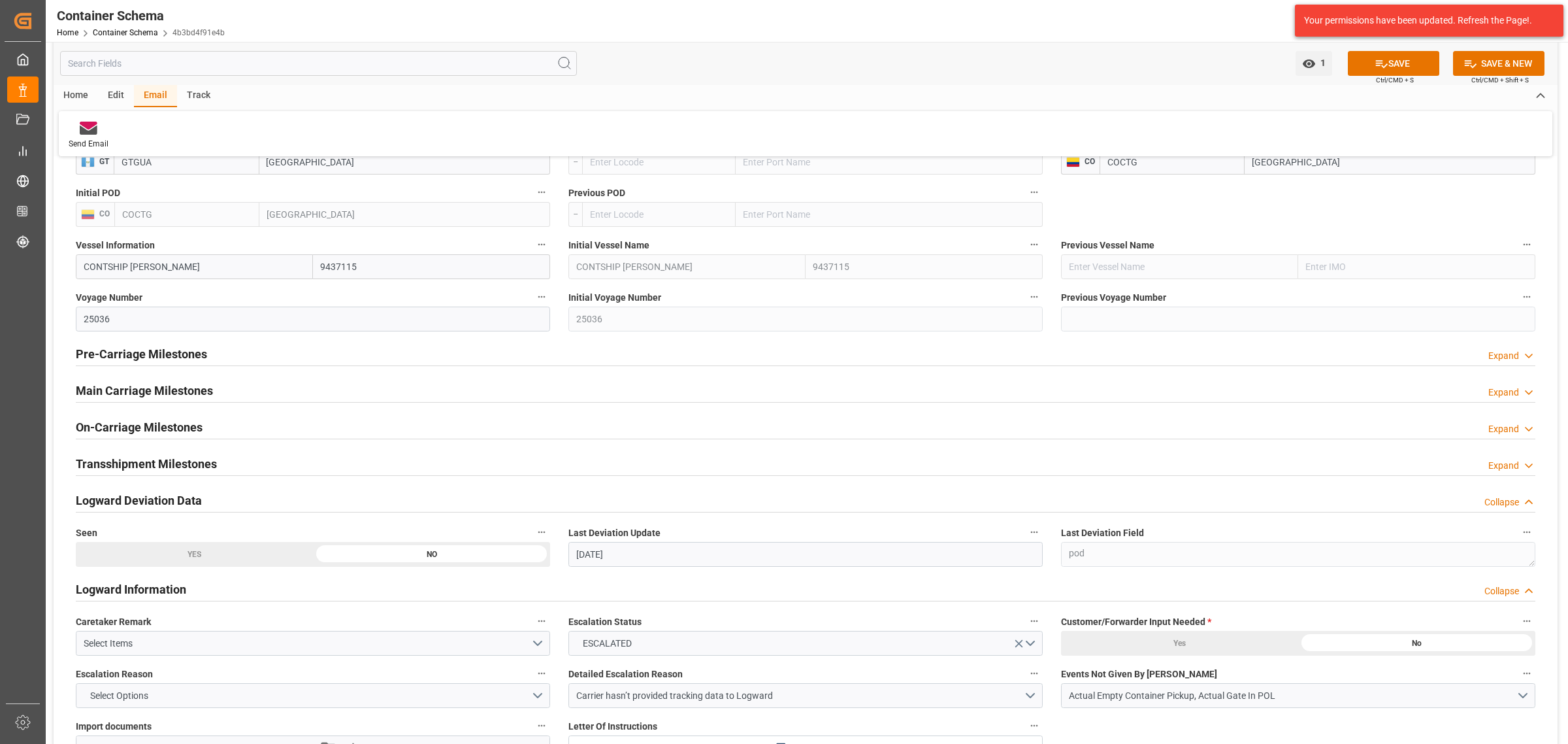
click at [174, 390] on h2 "Main Carriage Milestones" at bounding box center [144, 391] width 137 height 18
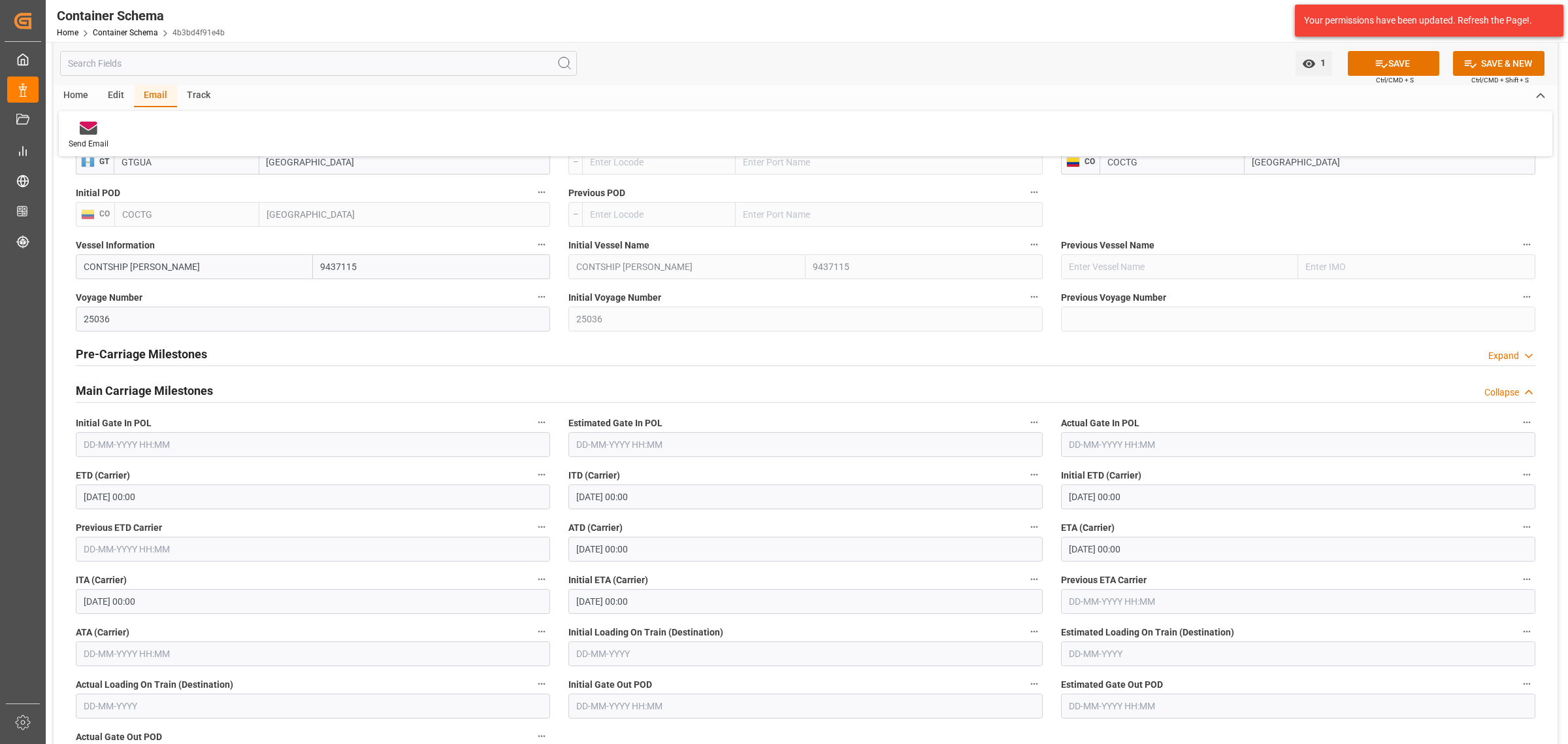
click at [1156, 543] on input "[DATE] 00:00" at bounding box center [1299, 549] width 475 height 25
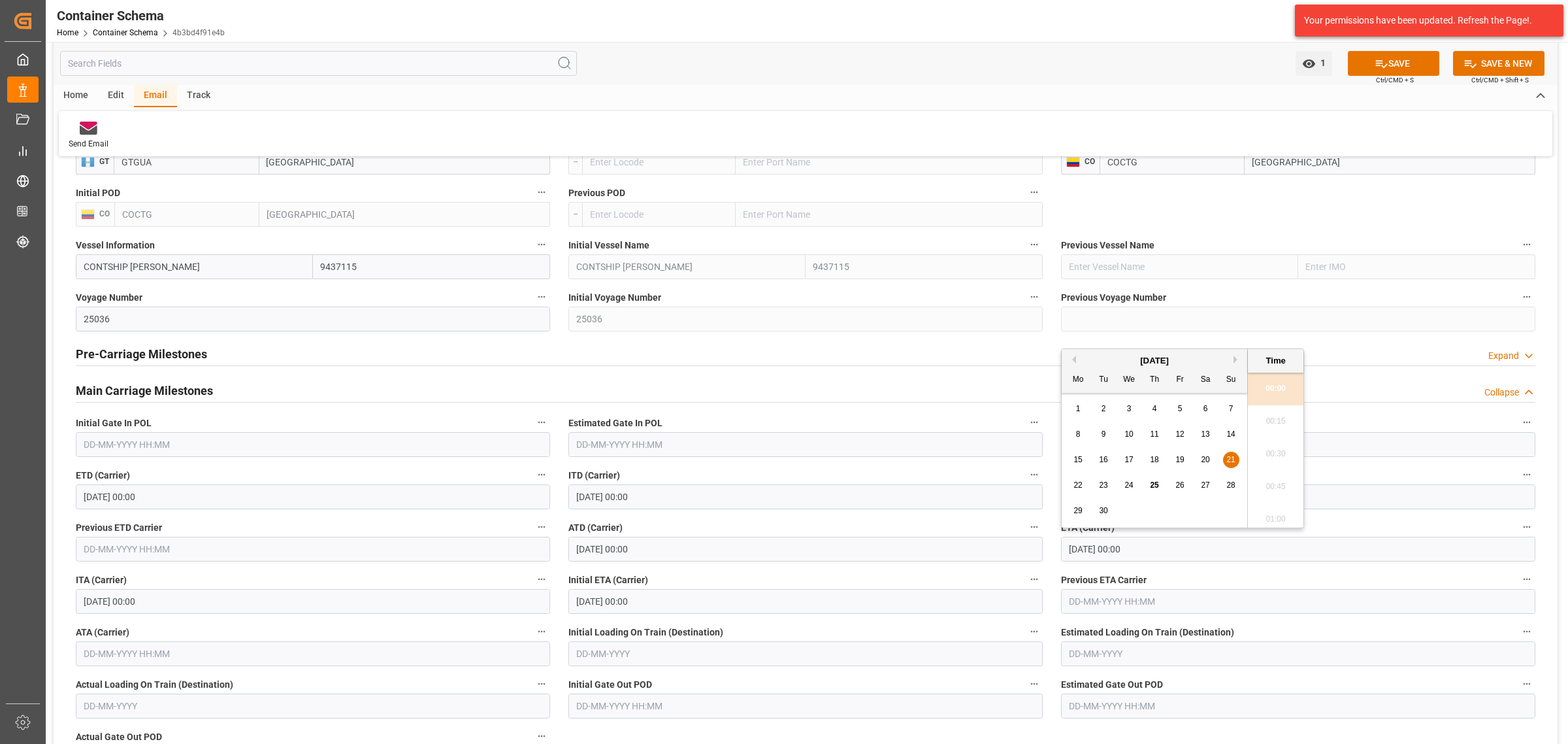
click at [1127, 485] on span "24" at bounding box center [1129, 485] width 9 height 9
type input "[DATE] 00:00"
click at [1397, 67] on button "SAVE" at bounding box center [1394, 64] width 91 height 25
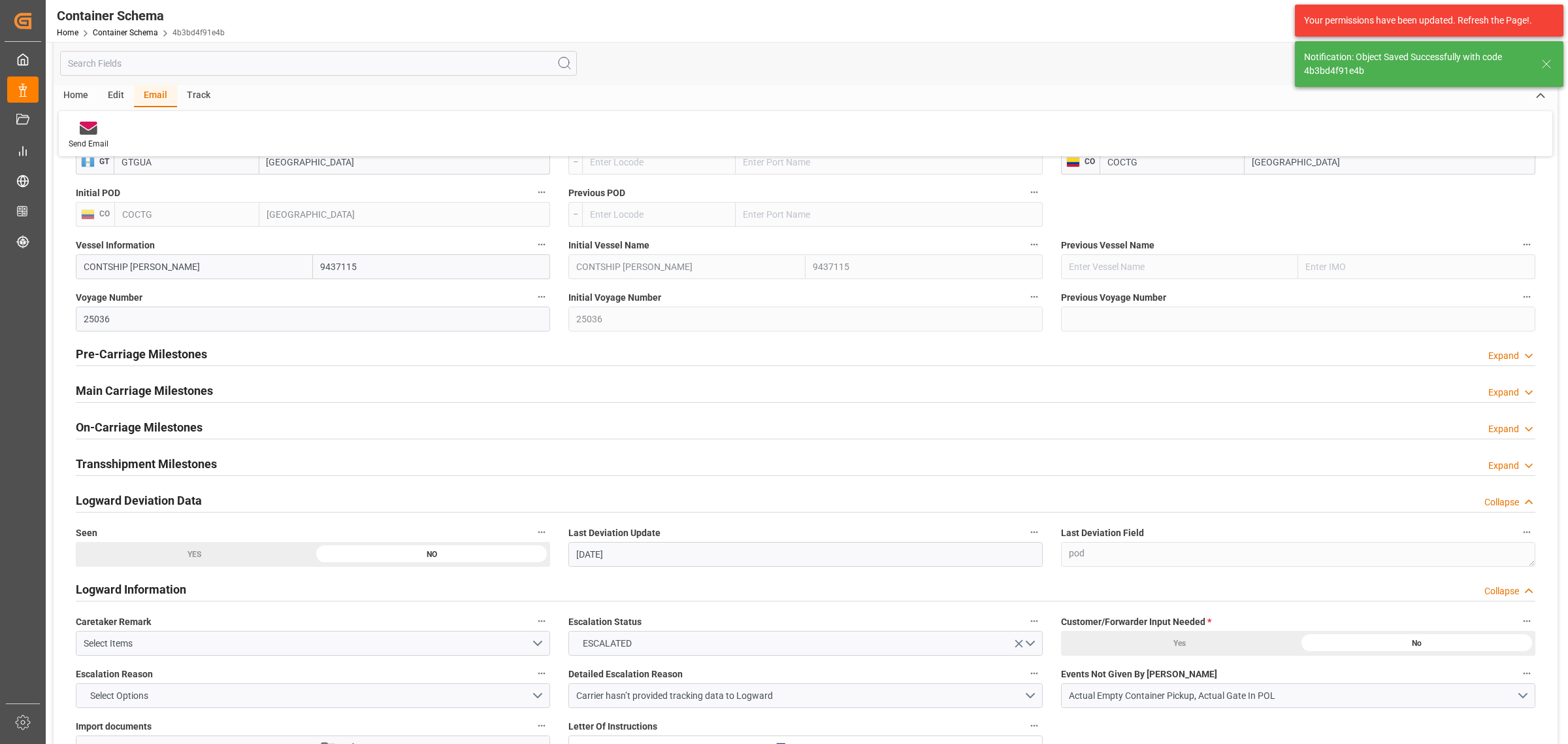
type input "3"
type input "[DATE] 17:03"
